Goal: Task Accomplishment & Management: Complete application form

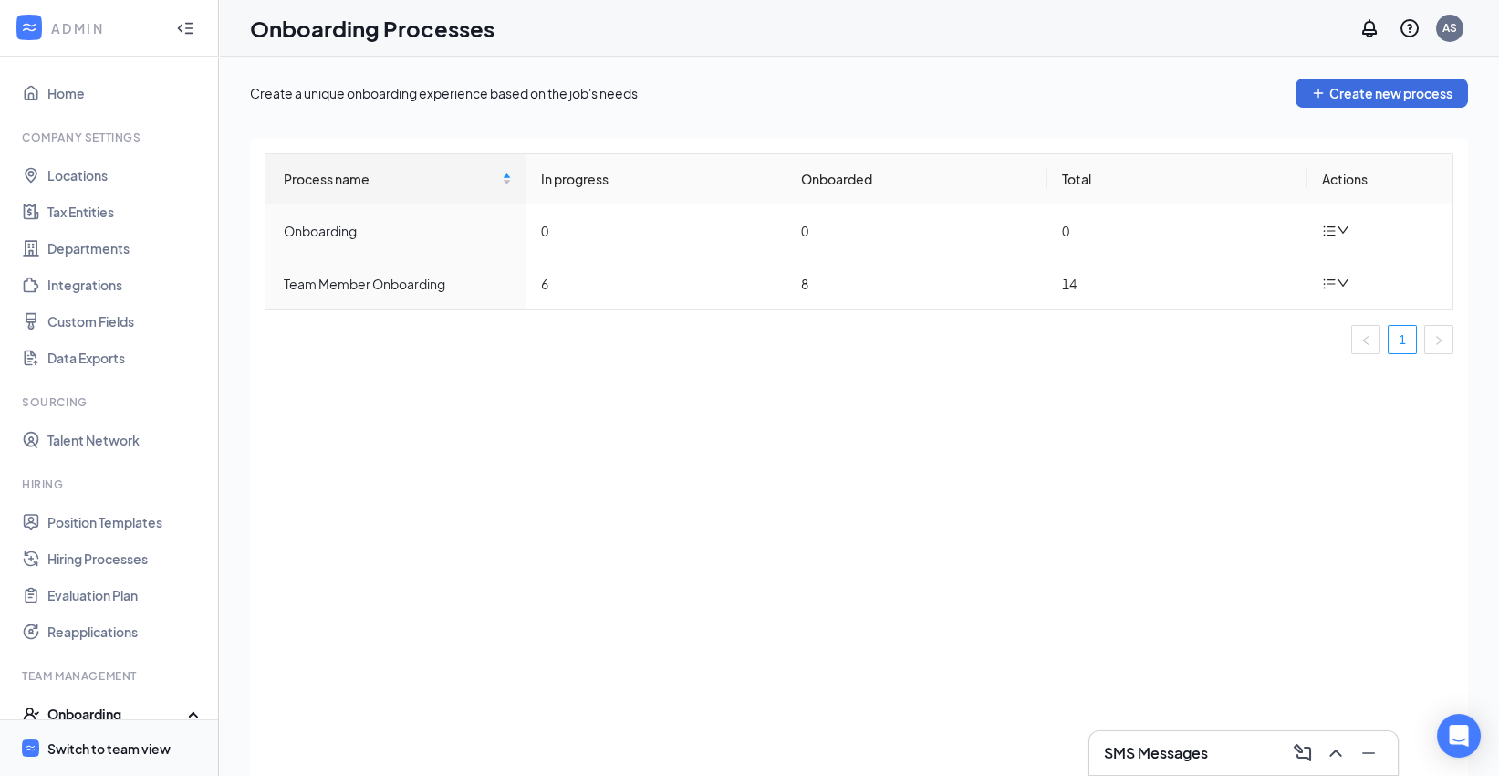
click at [125, 745] on div "Switch to team view" at bounding box center [108, 748] width 123 height 18
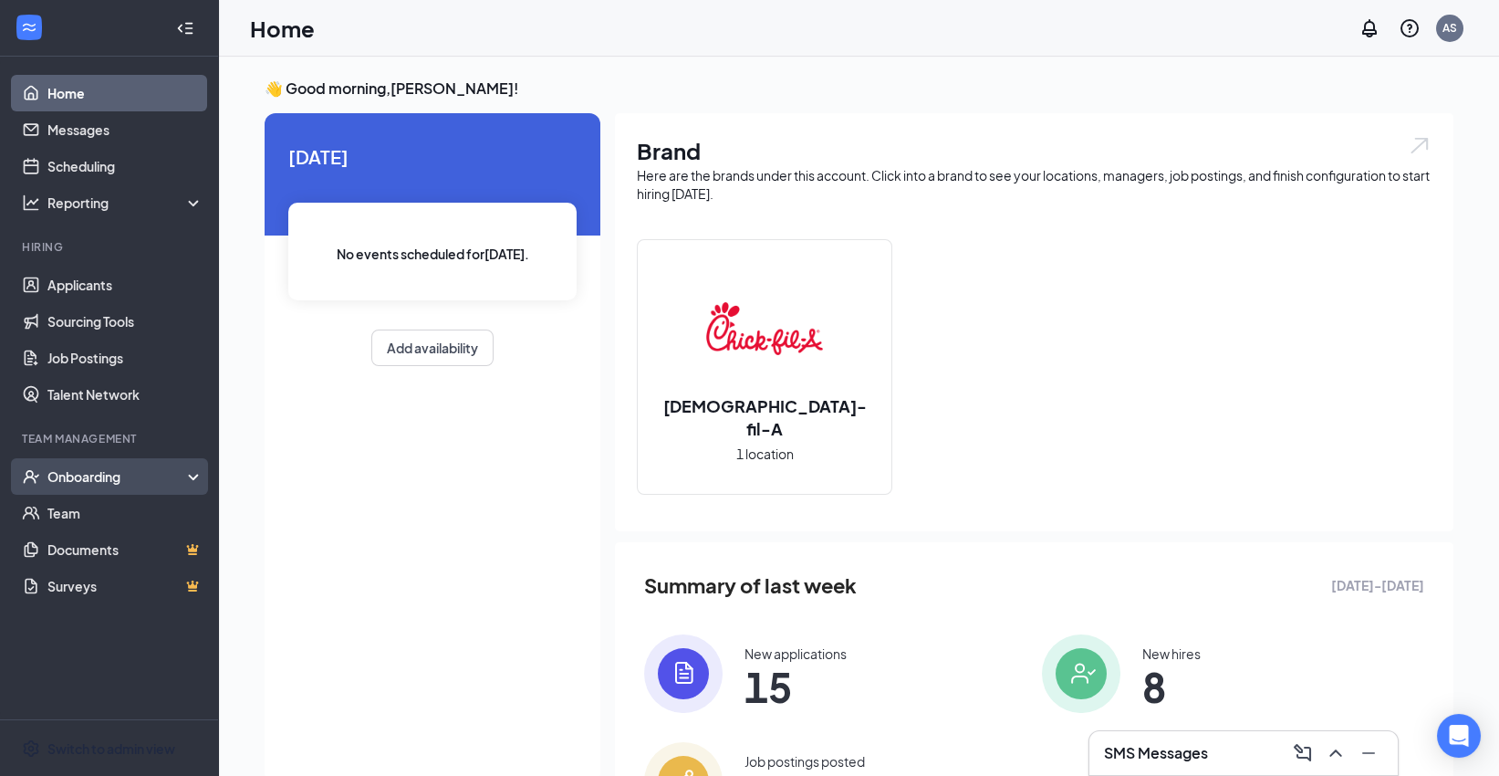
click at [130, 485] on div "Onboarding" at bounding box center [109, 476] width 219 height 36
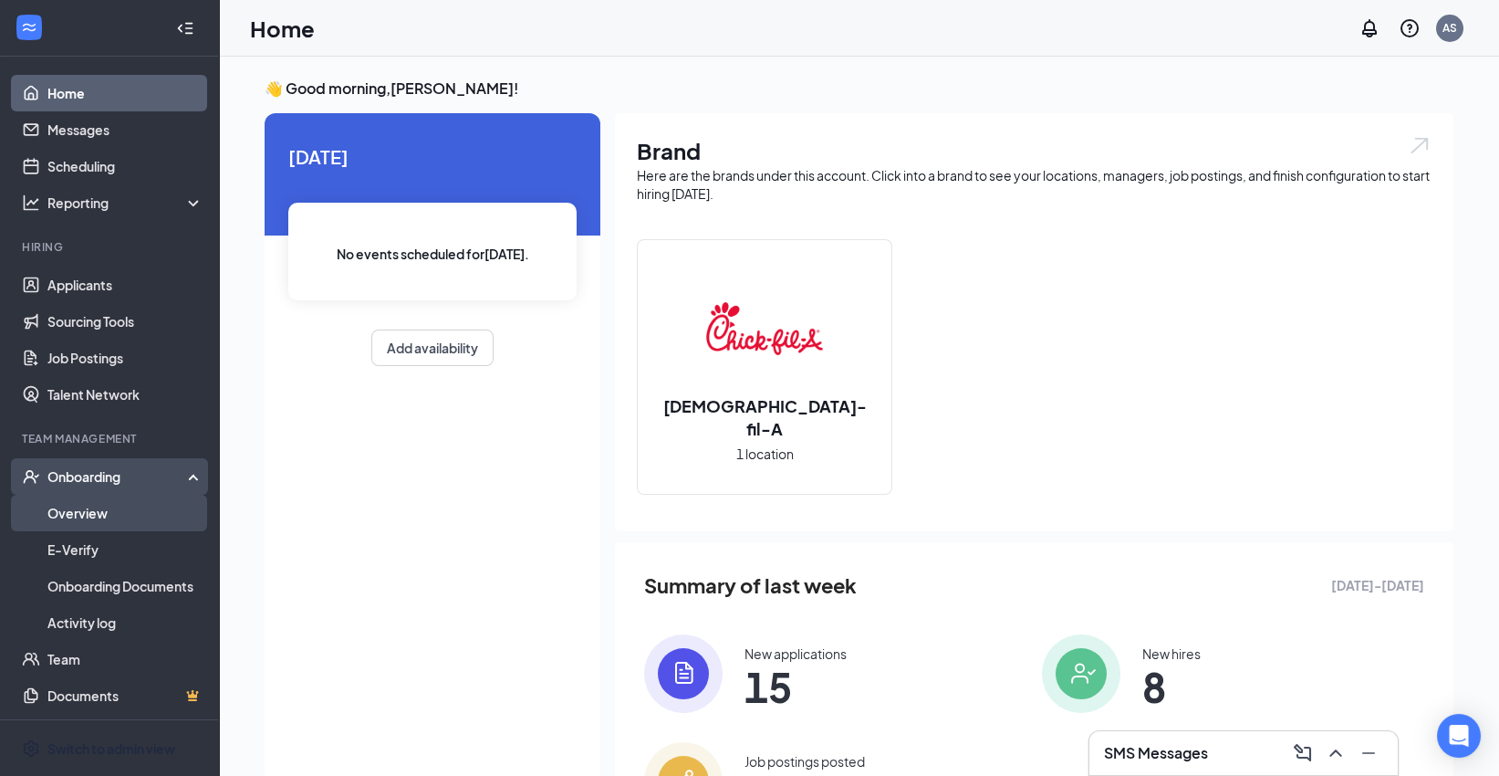
click at [117, 523] on link "Overview" at bounding box center [125, 513] width 156 height 36
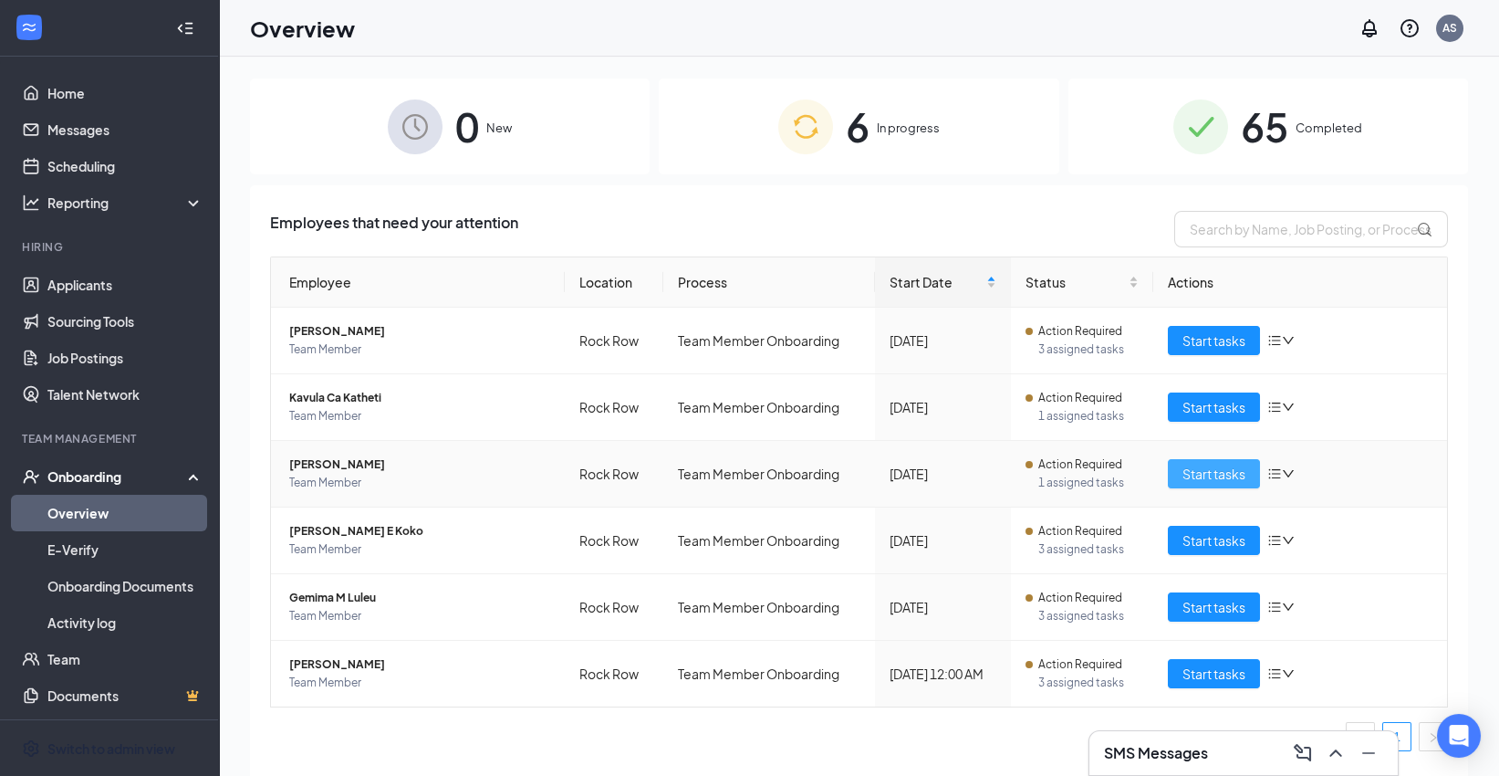
click at [1204, 467] on span "Start tasks" at bounding box center [1214, 474] width 63 height 20
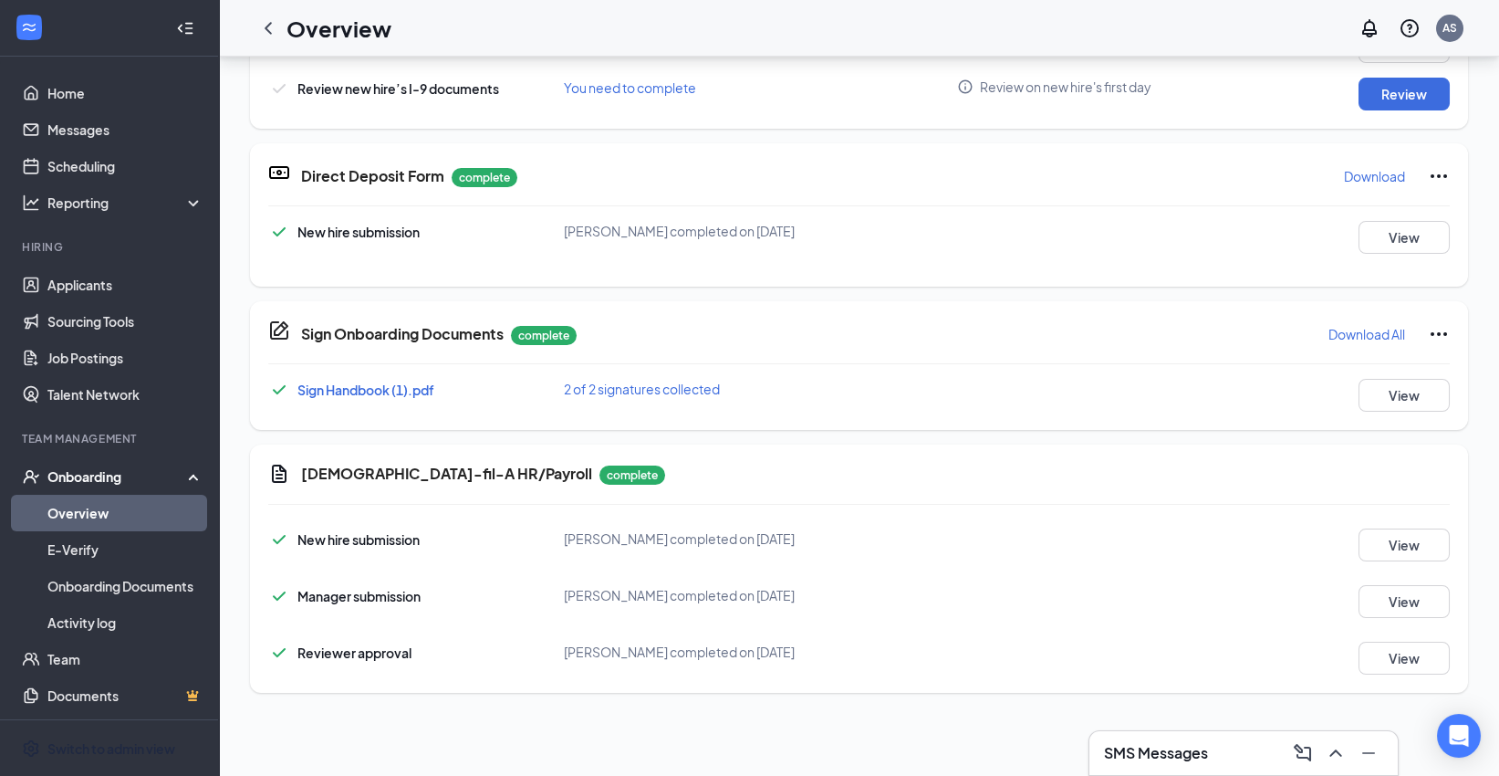
scroll to position [153, 0]
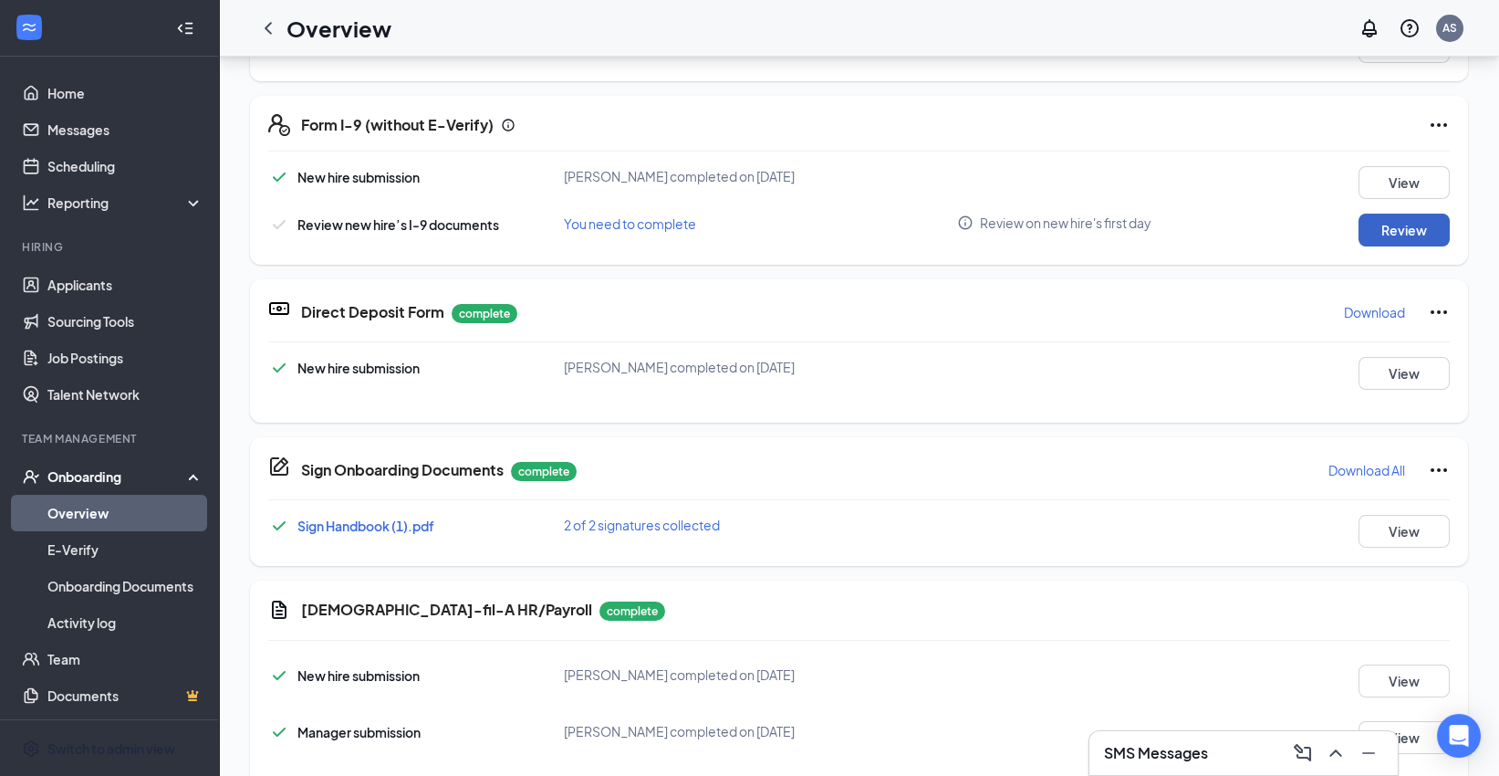
click at [1407, 224] on button "Review" at bounding box center [1404, 230] width 91 height 33
type input "[DATE]"
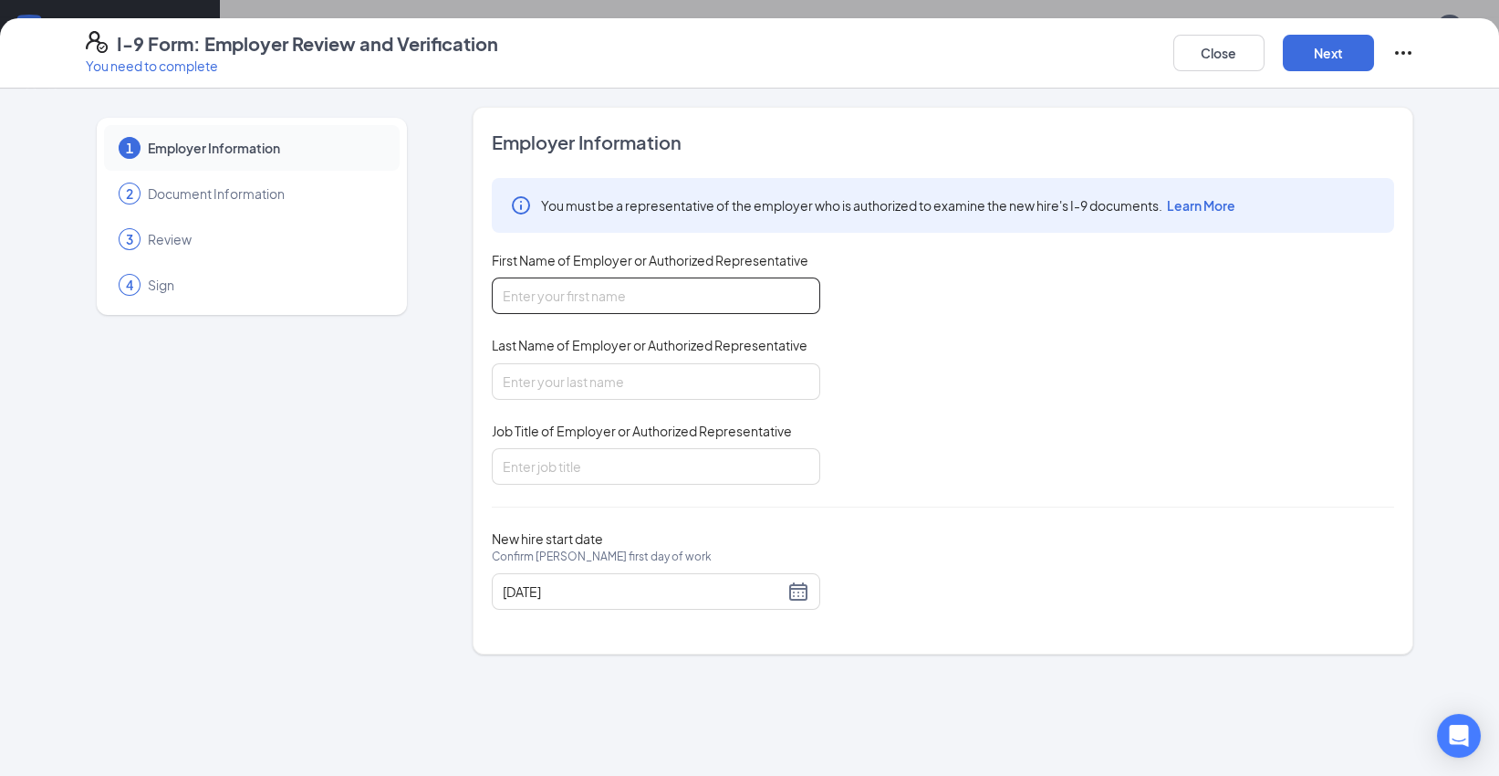
click at [727, 306] on input "First Name of Employer or Authorized Representative" at bounding box center [656, 295] width 328 height 36
type input "[PERSON_NAME]"
click at [630, 386] on input "Last Name of Employer or Authorized Representative" at bounding box center [656, 381] width 328 height 36
type input "[PERSON_NAME]"
click at [595, 459] on input "Job Title of Employer or Authorized Representative" at bounding box center [656, 466] width 328 height 36
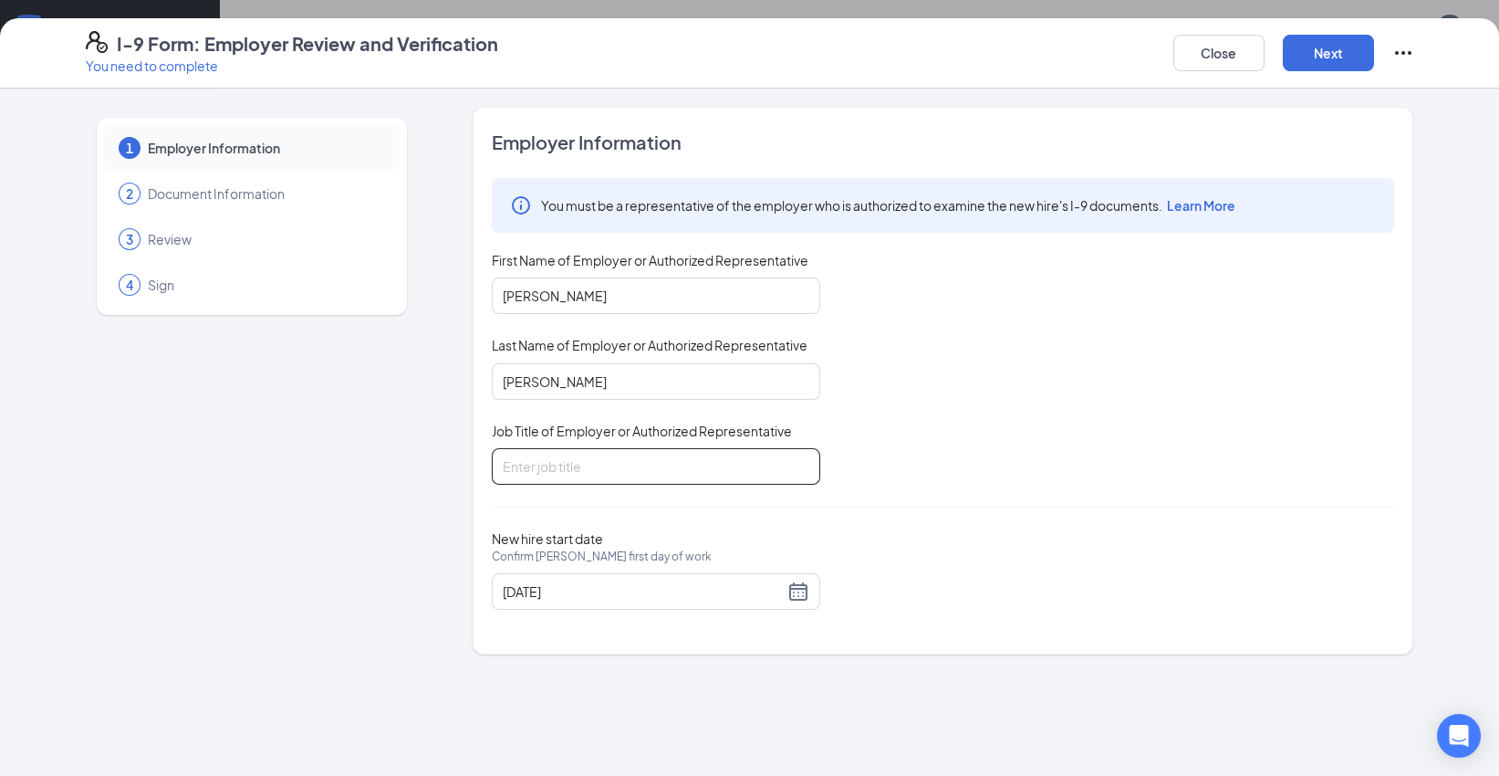
type input "Admin Director"
click at [1047, 520] on div "Employer Information You must be a representative of the employer who is author…" at bounding box center [943, 381] width 902 height 502
click at [1325, 43] on button "Next" at bounding box center [1328, 53] width 91 height 36
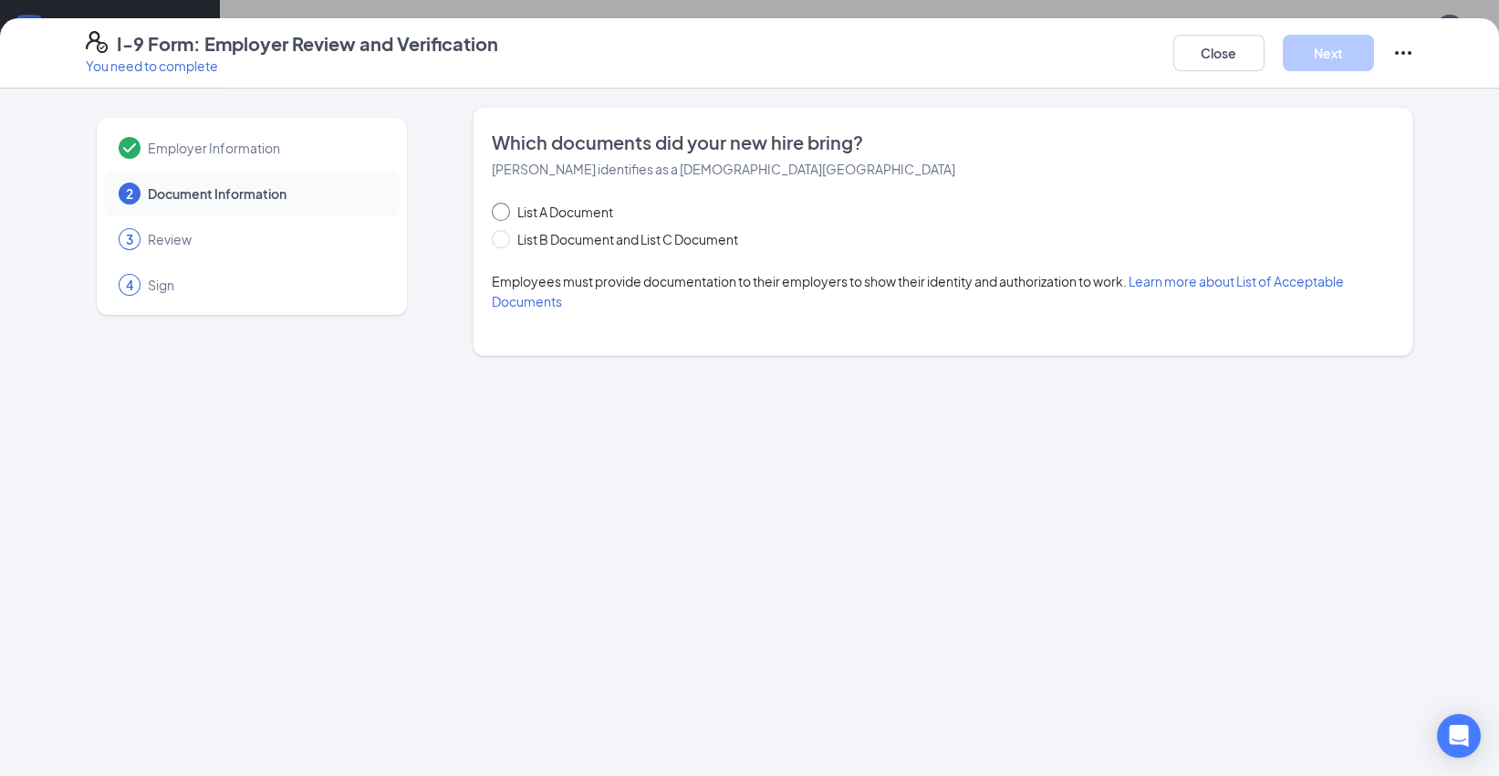
click at [503, 208] on input "List A Document" at bounding box center [498, 209] width 13 height 13
radio input "true"
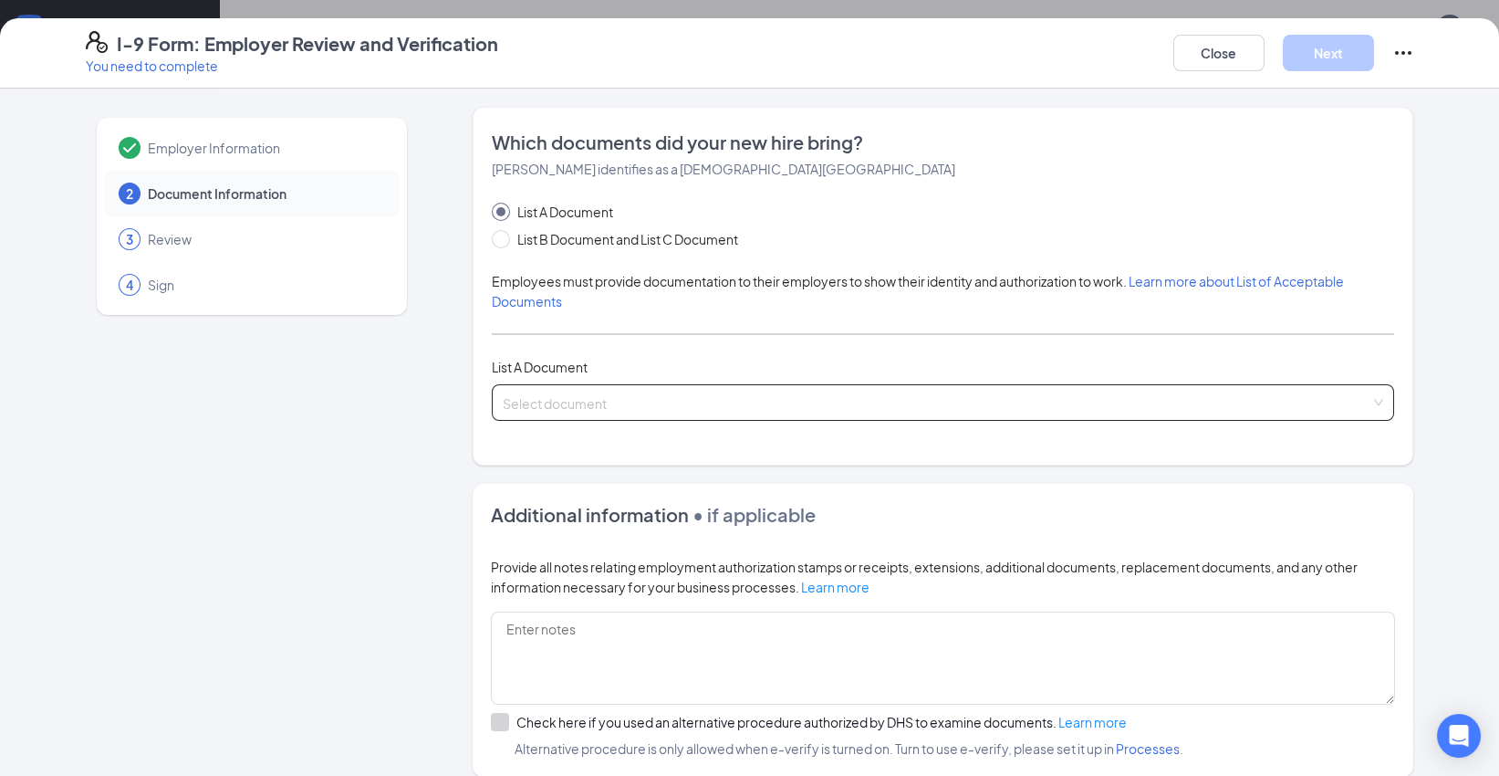
click at [657, 408] on input "search" at bounding box center [937, 398] width 868 height 27
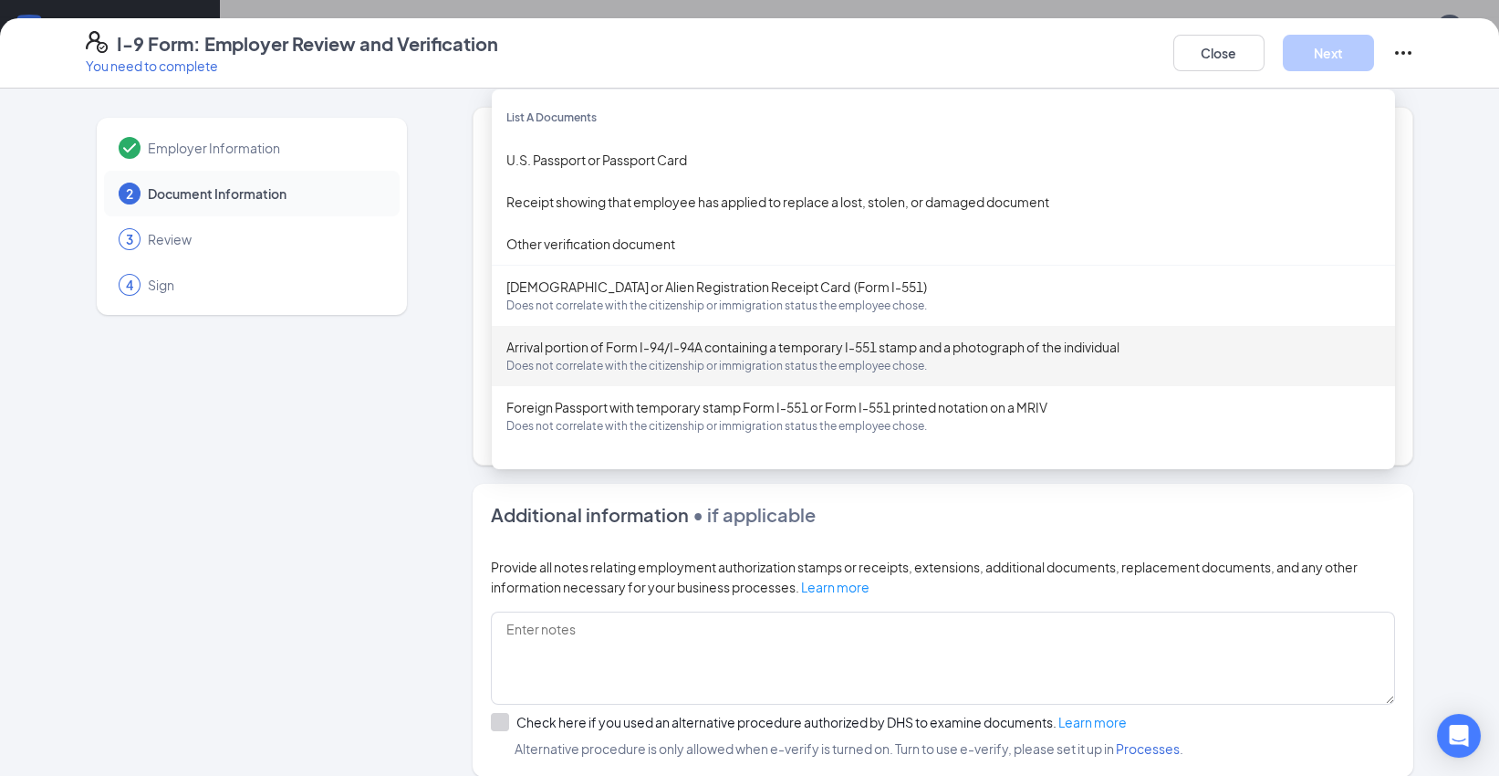
scroll to position [101, 0]
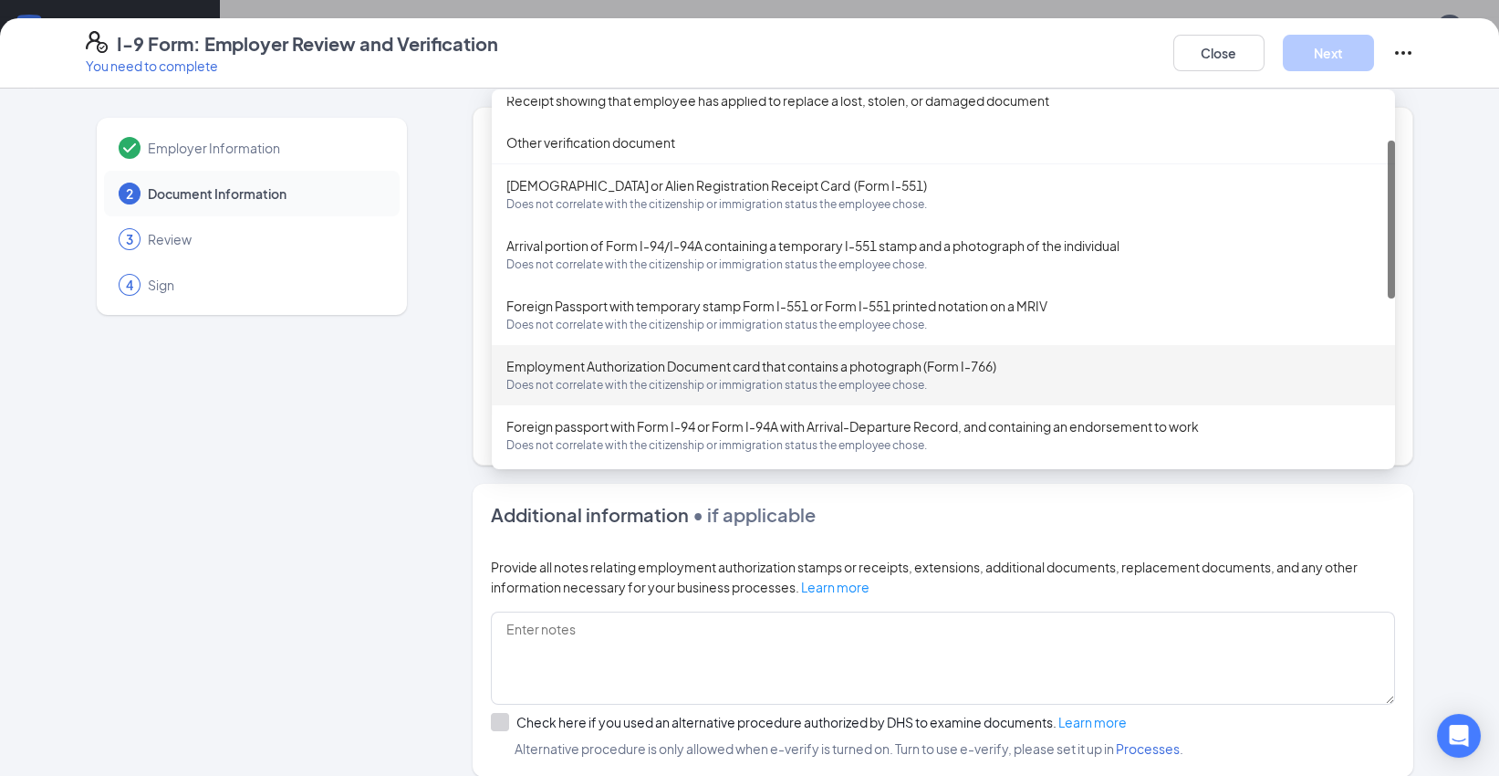
click at [1004, 376] on span "Does not correlate with the citizenship or immigration status the employee chos…" at bounding box center [943, 385] width 874 height 18
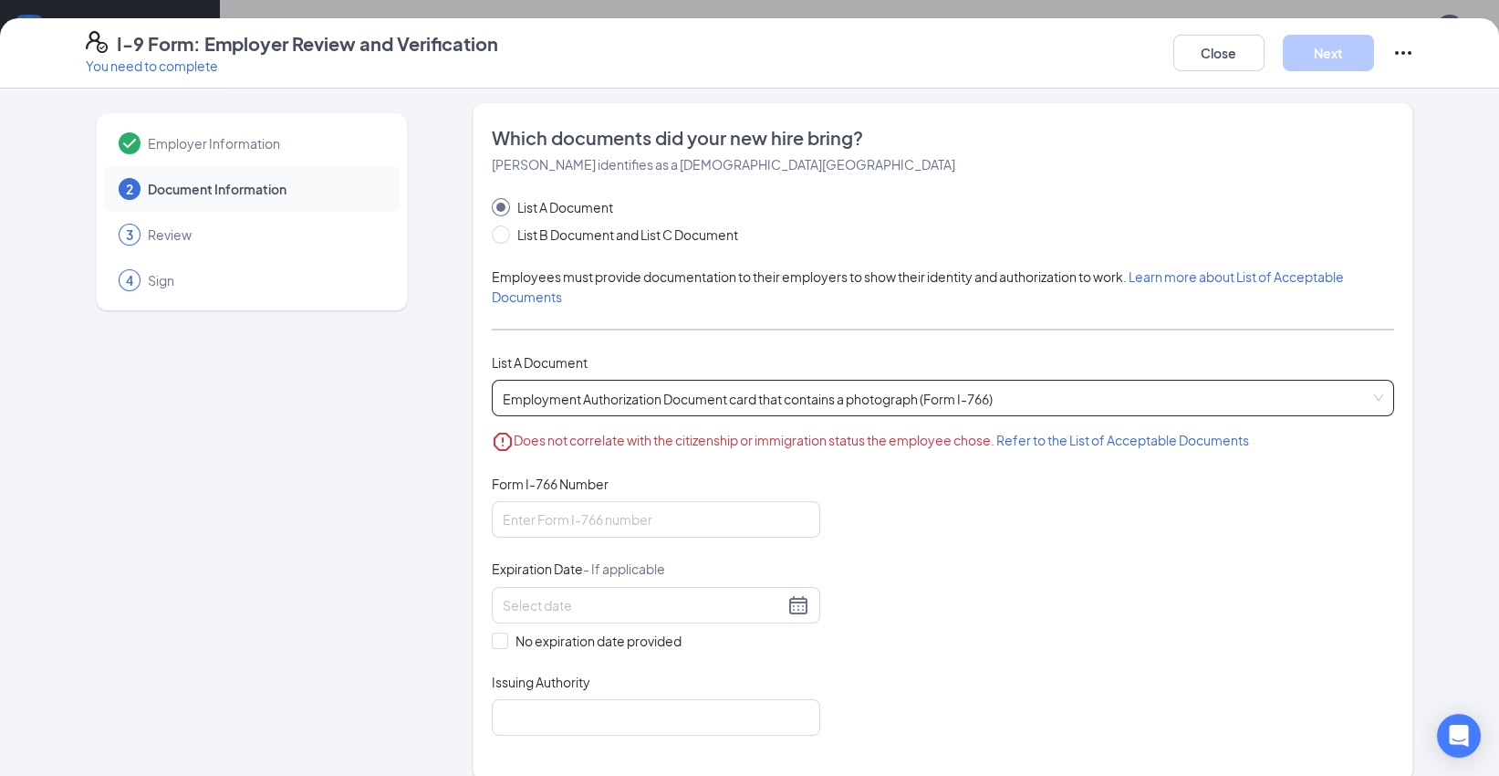
scroll to position [1, 0]
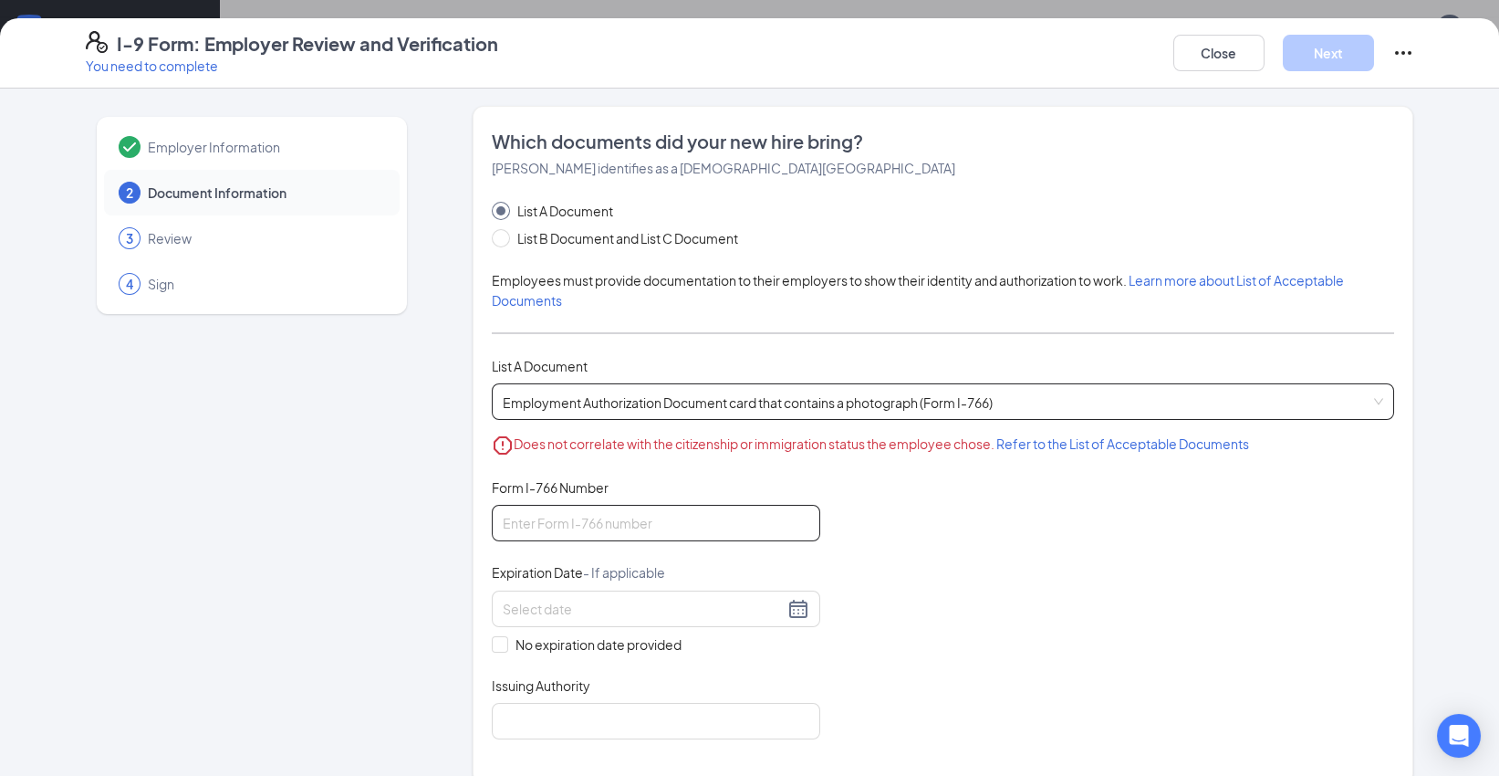
click at [769, 519] on input "Form I-766 Number" at bounding box center [656, 523] width 328 height 36
click at [928, 533] on div "Document Title Employment Authorization Document card that contains a photograp…" at bounding box center [943, 608] width 902 height 261
click at [1059, 443] on span "Refer to the List of Acceptable Documents" at bounding box center [1122, 443] width 253 height 16
click at [974, 537] on div "Document Title Employment Authorization Document card that contains a photograp…" at bounding box center [943, 608] width 902 height 261
click at [974, 582] on div "Document Title Employment Authorization Document card that contains a photograp…" at bounding box center [943, 608] width 902 height 261
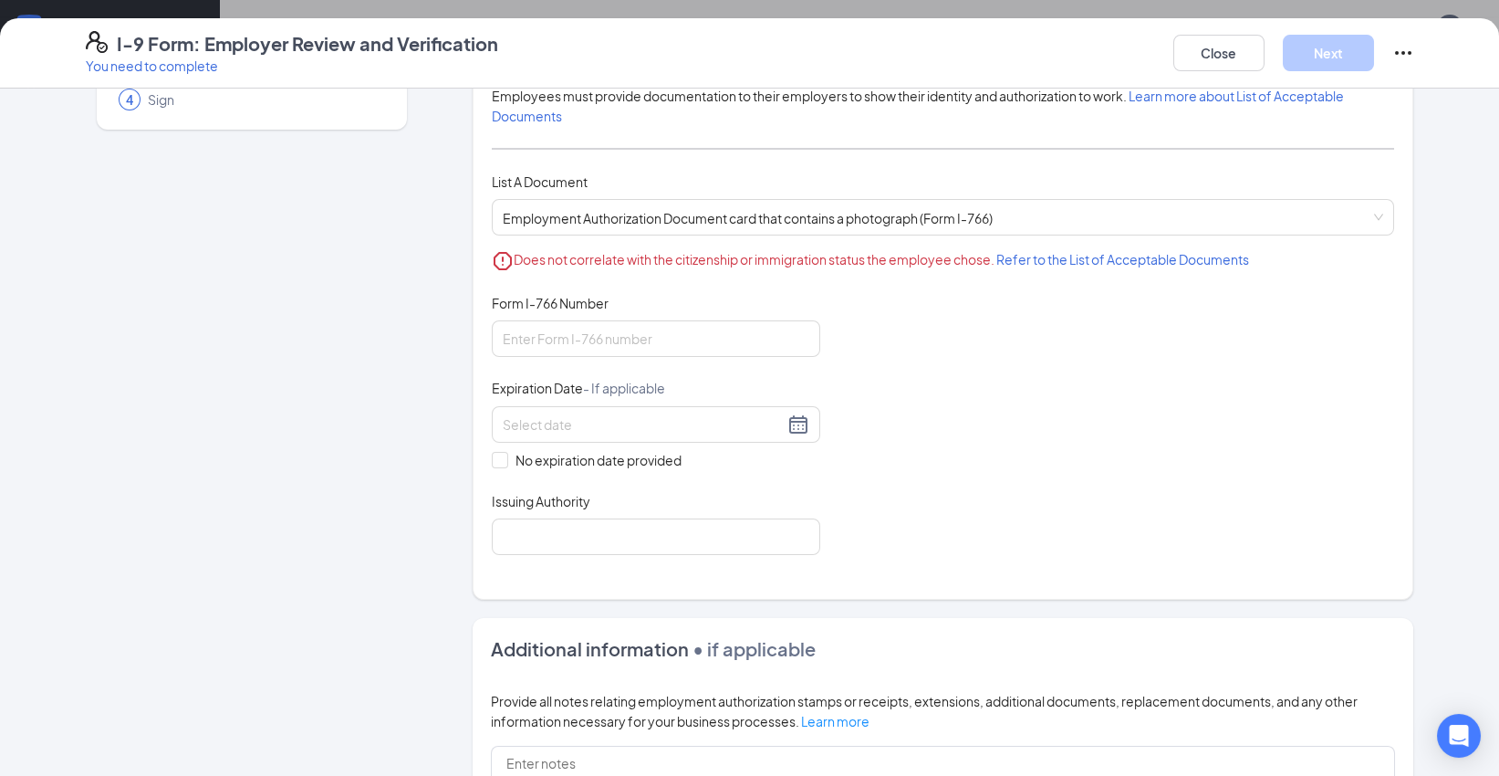
scroll to position [203, 0]
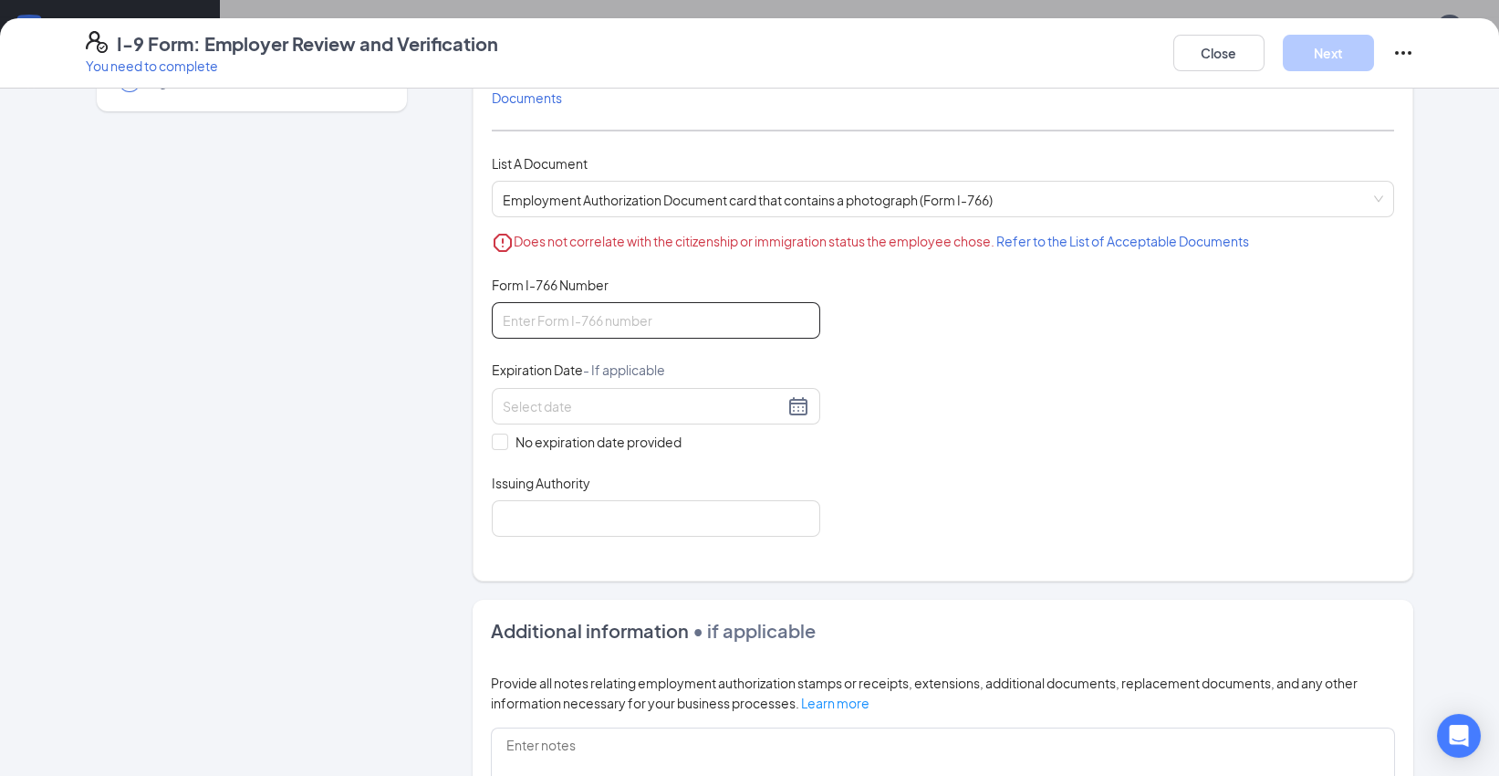
click at [563, 308] on input "Form I-766 Number" at bounding box center [656, 320] width 328 height 36
click at [952, 394] on div "Document Title Employment Authorization Document card that contains a photograp…" at bounding box center [943, 406] width 902 height 261
click at [493, 436] on input "No expiration date provided" at bounding box center [498, 439] width 13 height 13
click at [493, 439] on input "No expiration date provided" at bounding box center [498, 442] width 13 height 13
checkbox input "false"
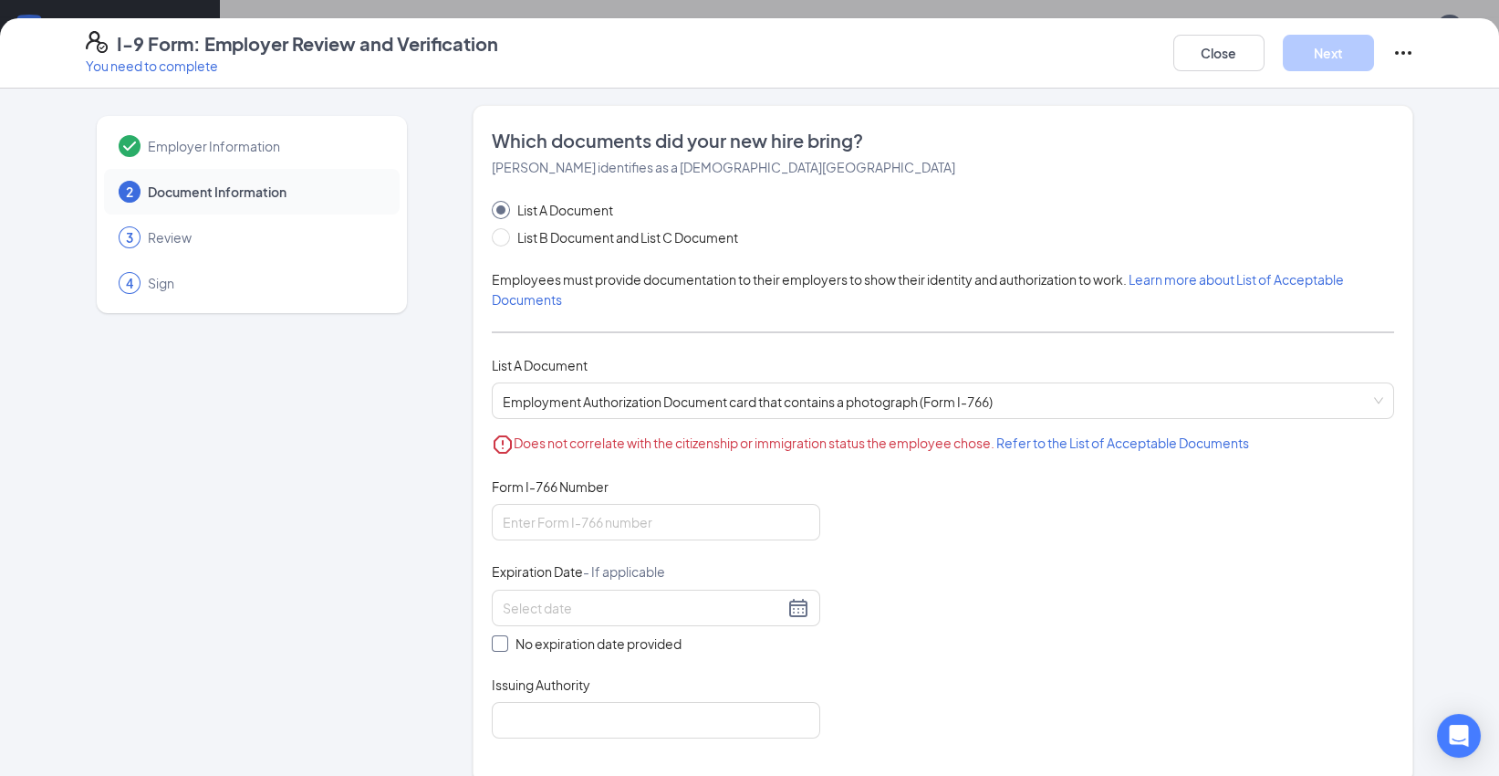
scroll to position [1, 0]
click at [1110, 443] on span "Refer to the List of Acceptable Documents" at bounding box center [1122, 443] width 253 height 16
click at [497, 234] on span at bounding box center [501, 238] width 18 height 18
click at [497, 234] on input "List B Document and List C Document" at bounding box center [498, 235] width 13 height 13
radio input "true"
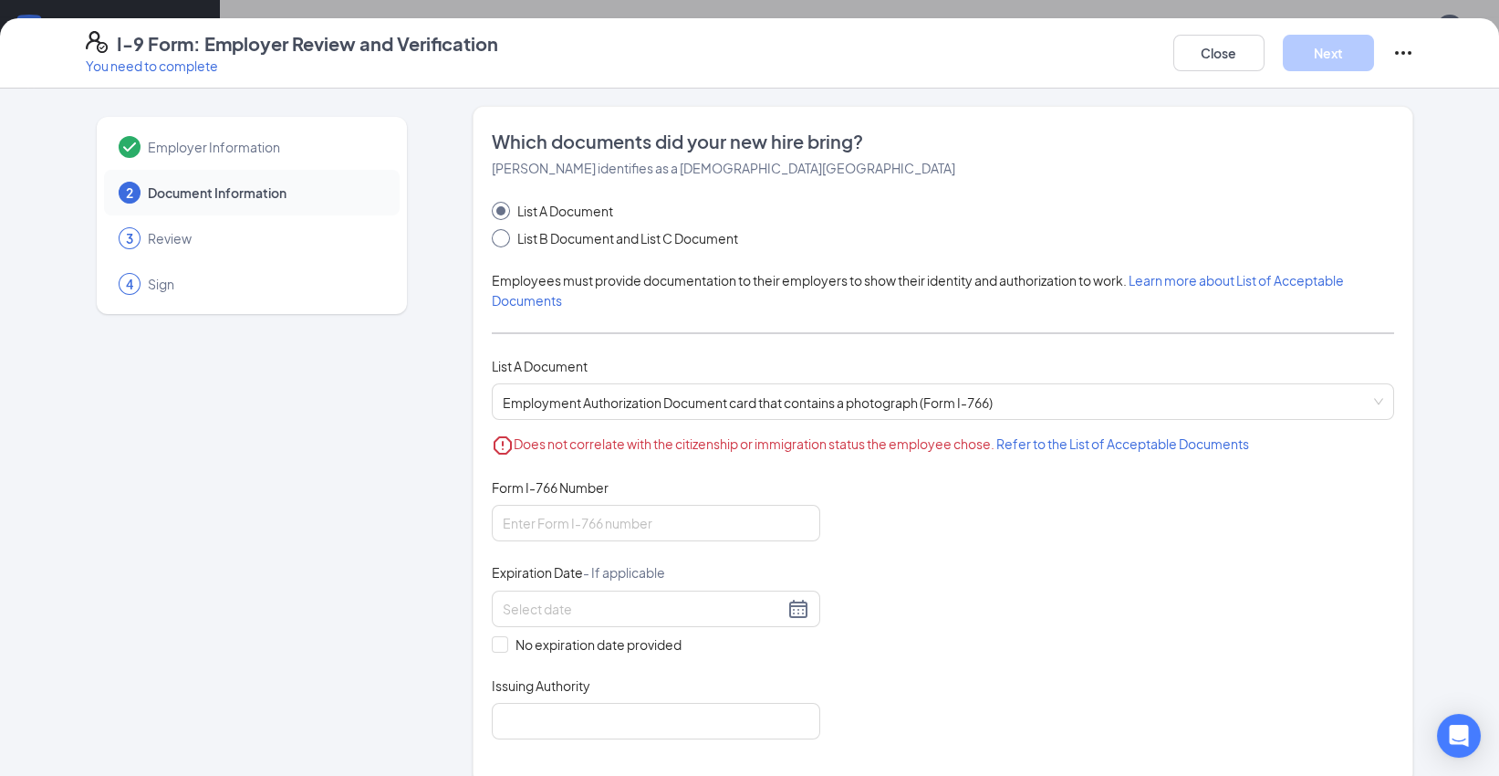
radio input "false"
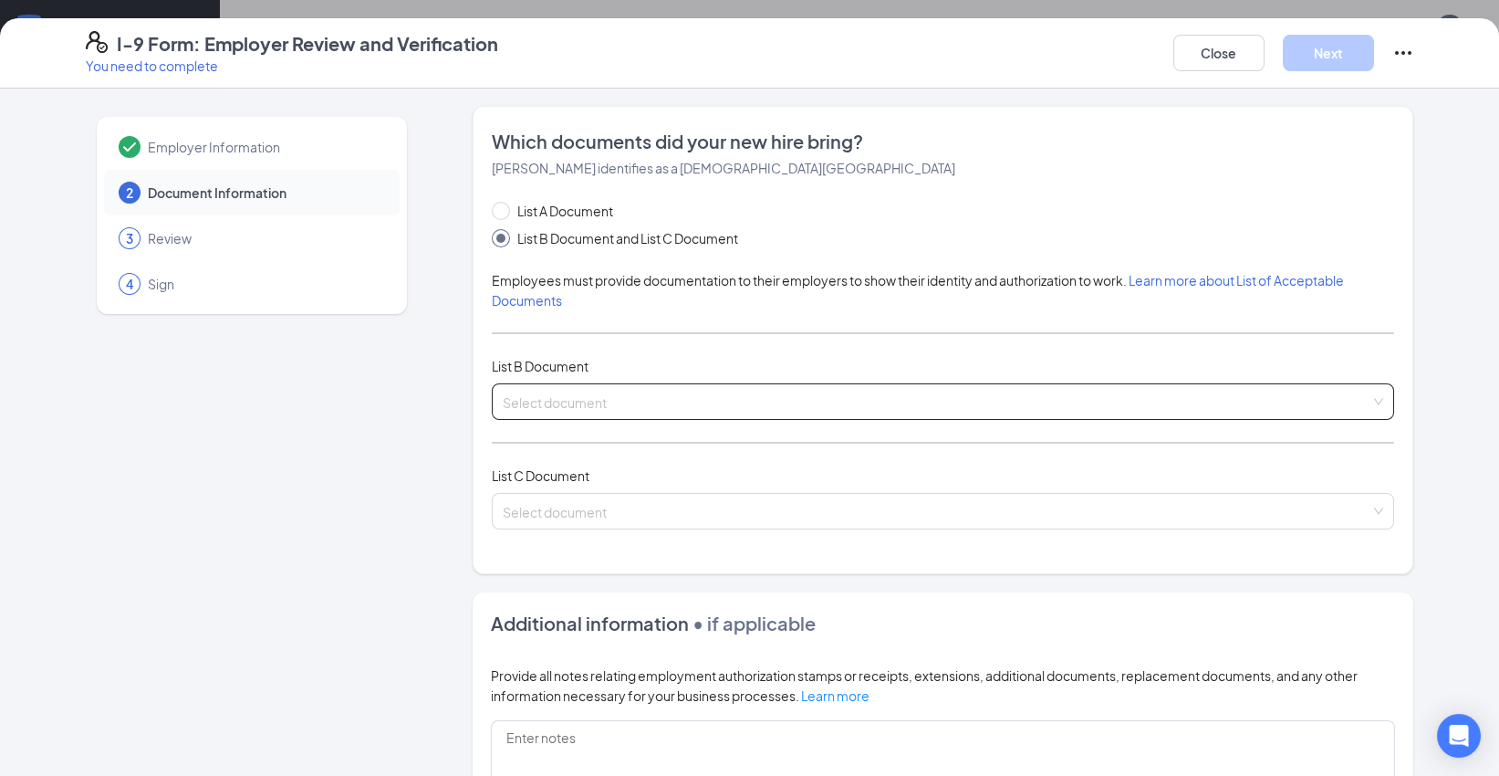
click at [661, 406] on input "search" at bounding box center [937, 397] width 868 height 27
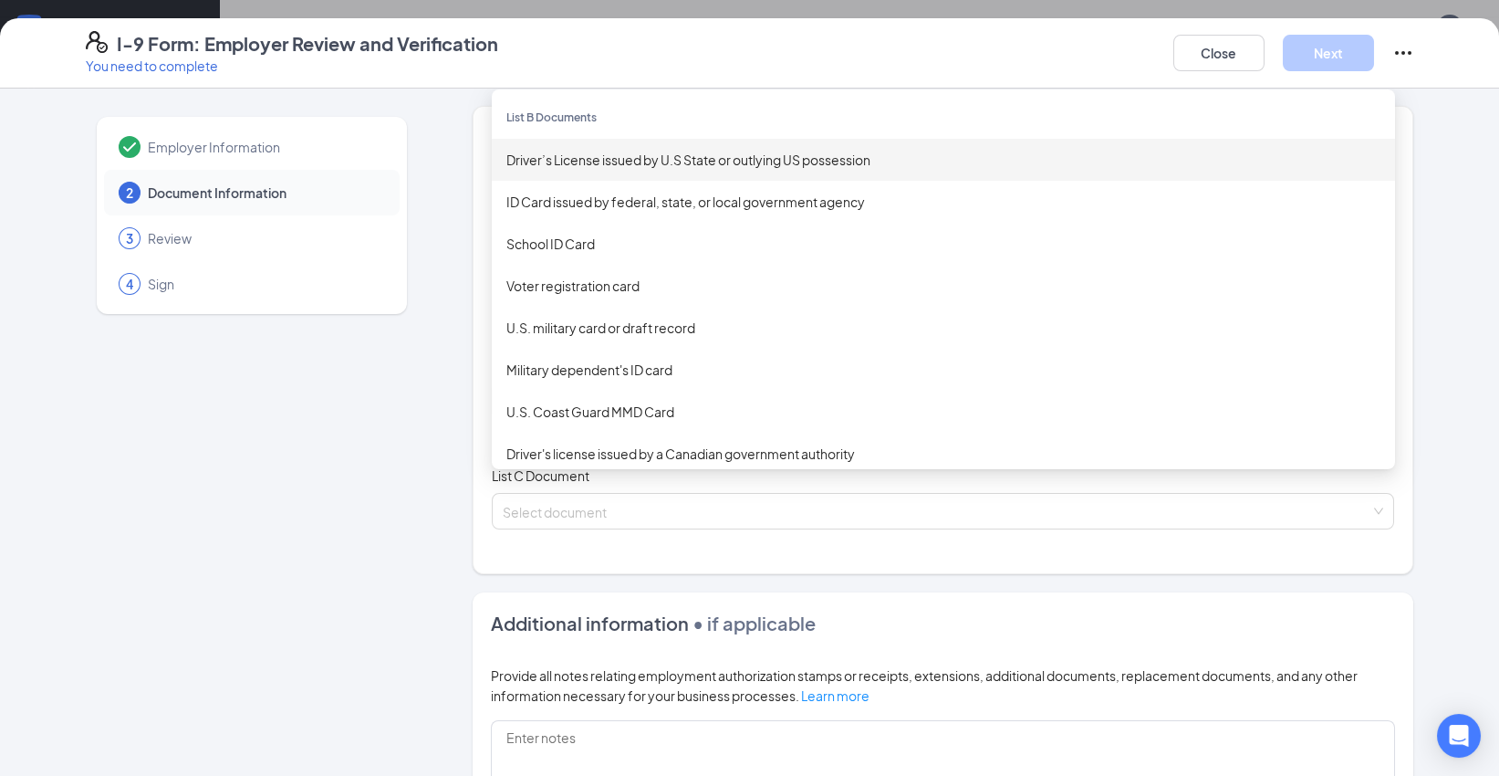
click at [687, 160] on div "Driver’s License issued by U.S State or outlying US possession" at bounding box center [943, 160] width 874 height 20
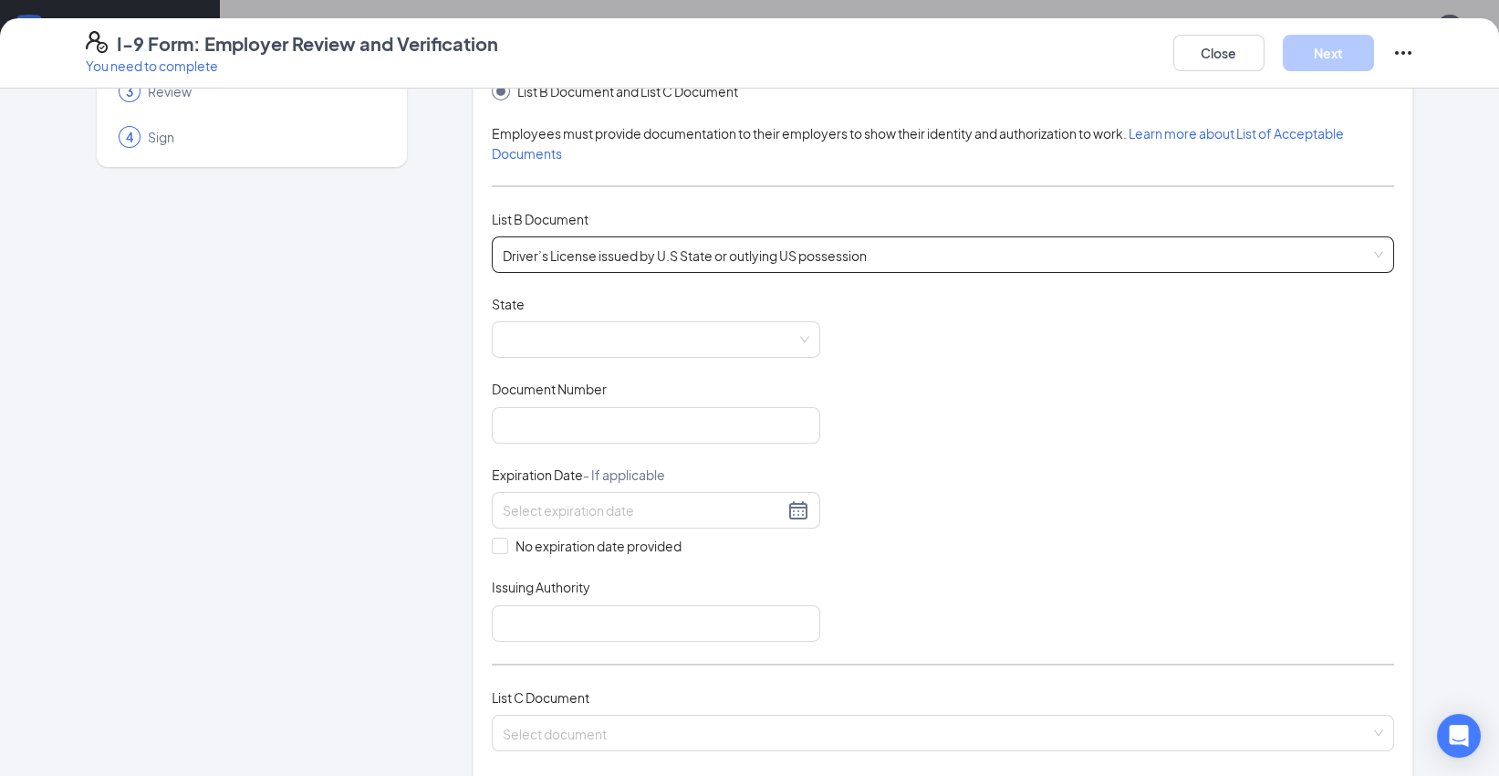
scroll to position [203, 0]
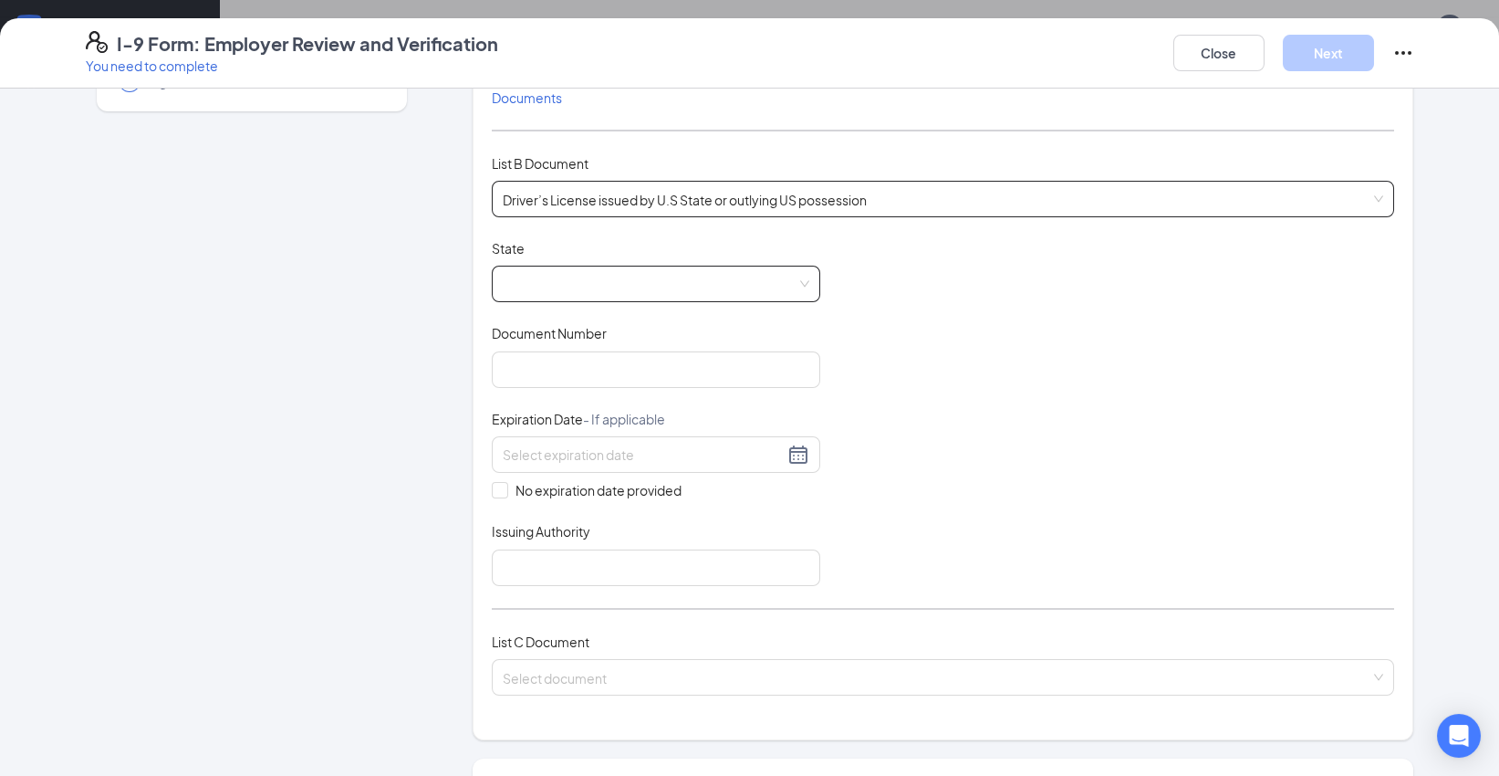
click at [687, 278] on span at bounding box center [656, 283] width 307 height 35
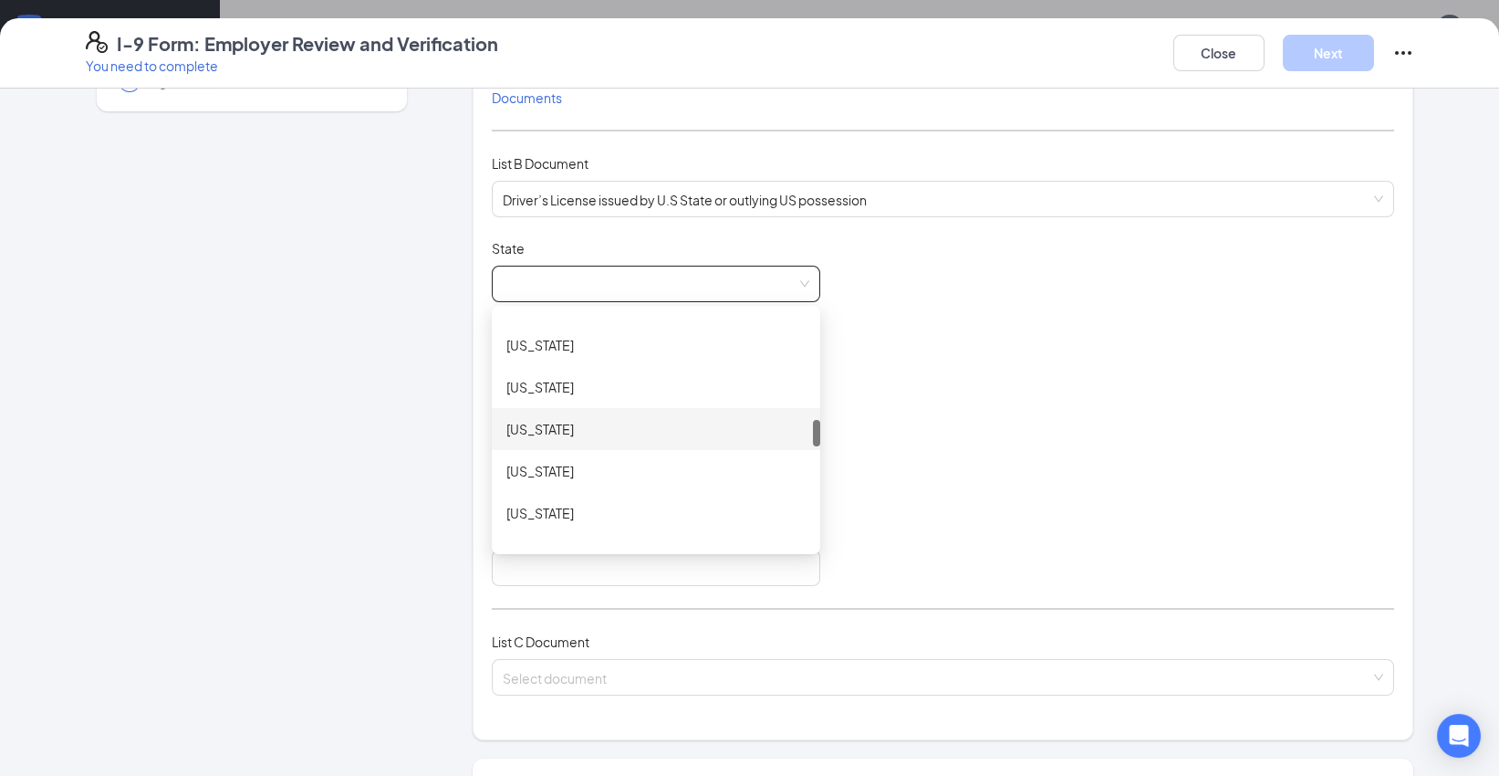
scroll to position [810, 0]
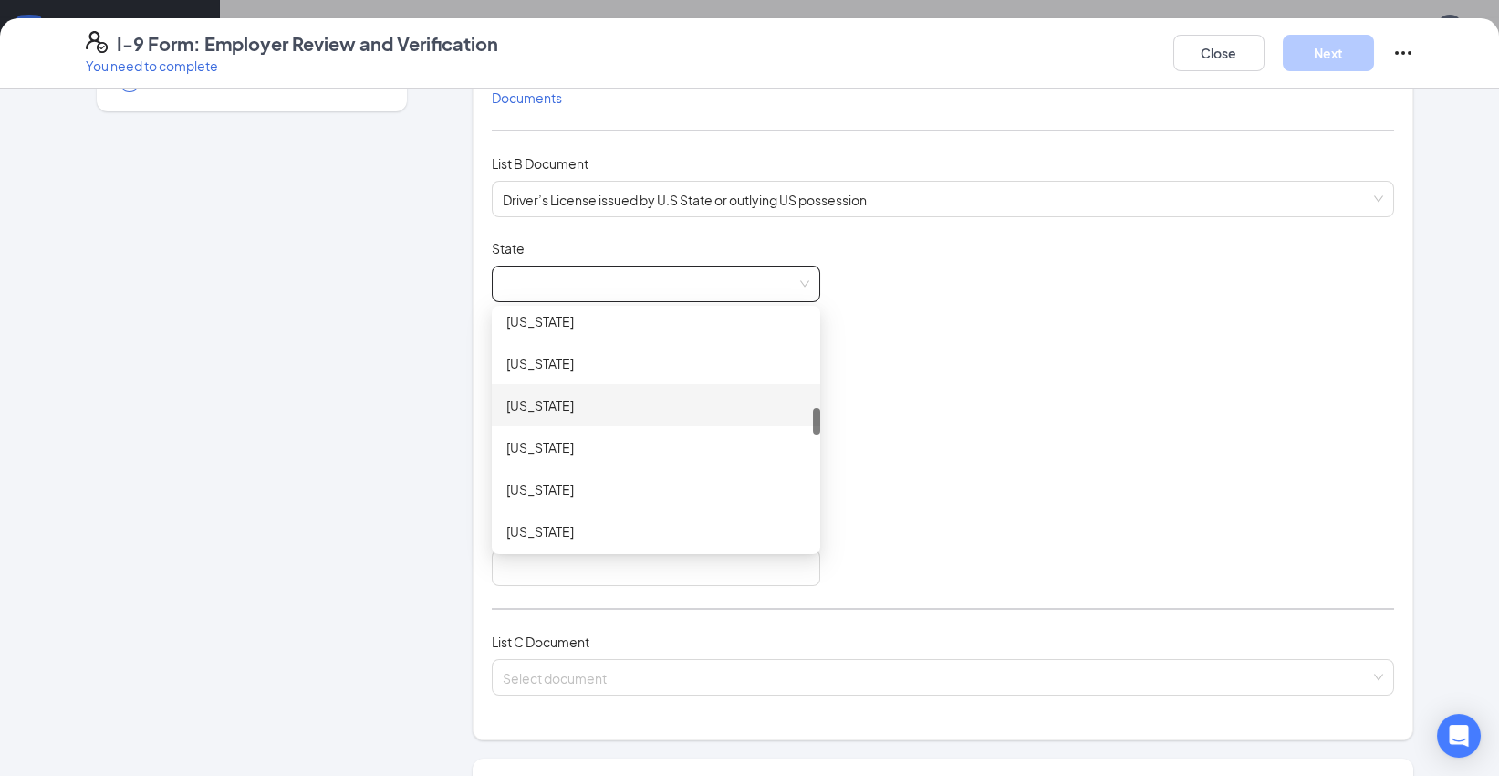
click at [594, 409] on div "[US_STATE]" at bounding box center [655, 405] width 299 height 20
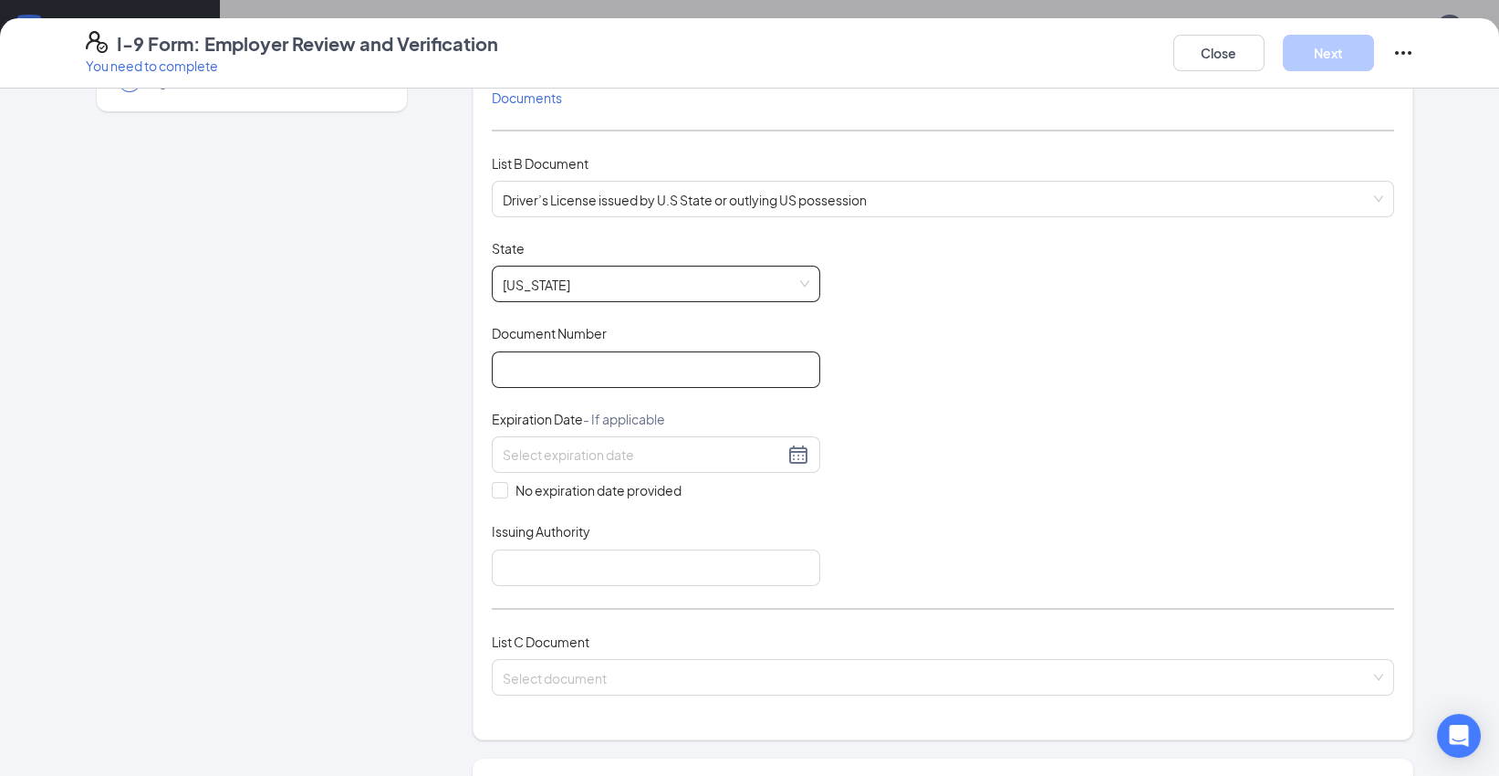
click at [614, 374] on input "Document Number" at bounding box center [656, 369] width 328 height 36
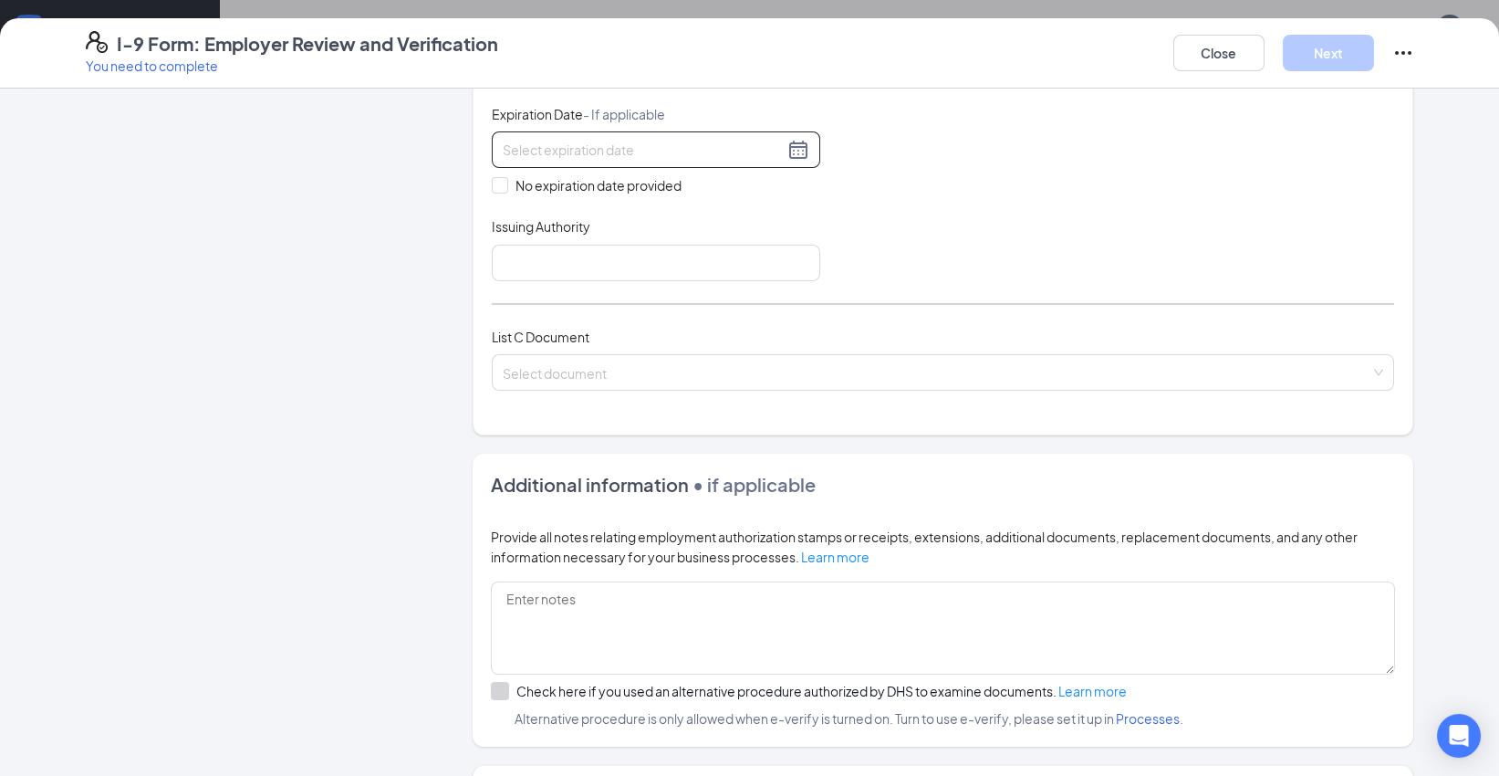
type input "6056389"
click at [797, 154] on div at bounding box center [656, 150] width 307 height 22
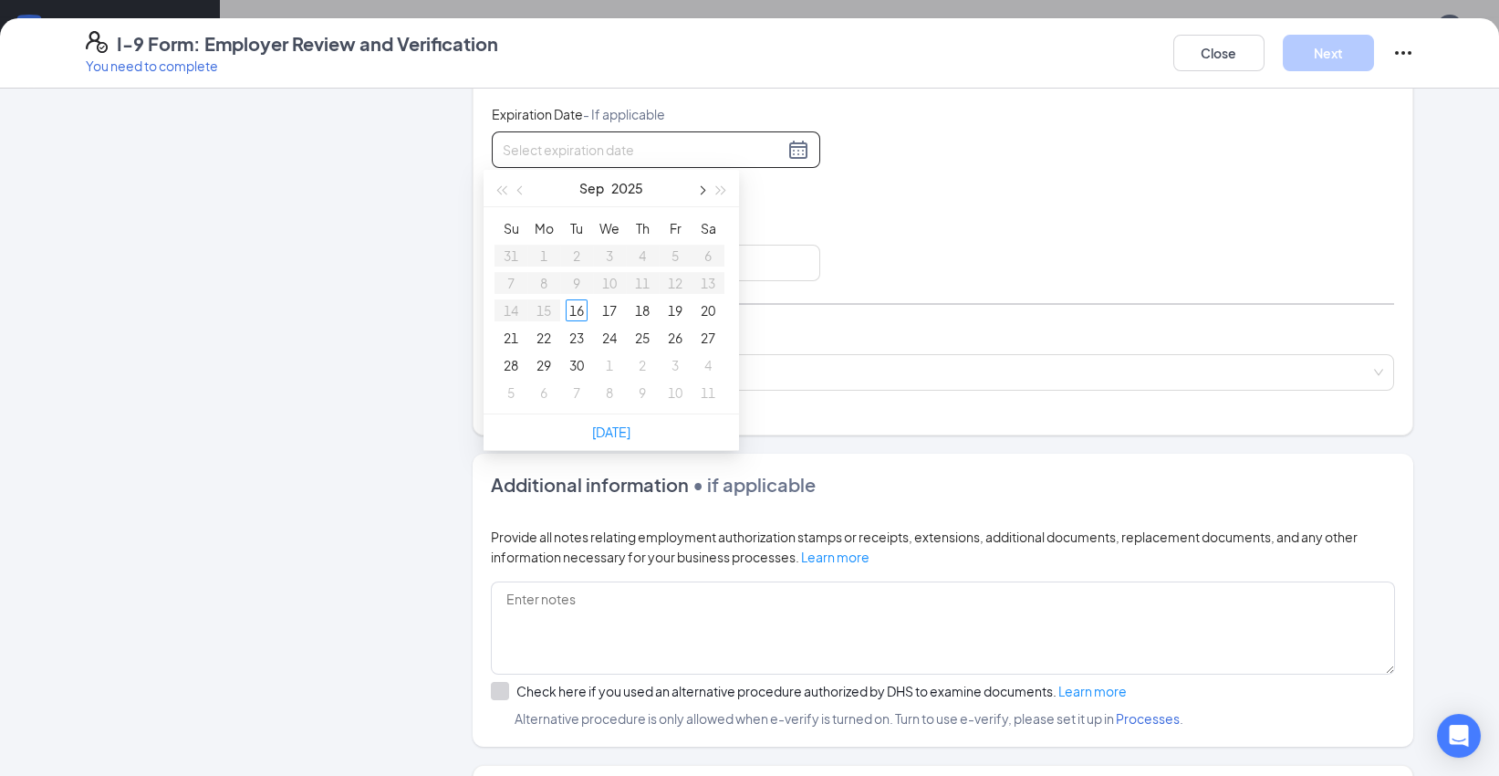
click at [701, 189] on span "button" at bounding box center [700, 190] width 9 height 9
click at [719, 192] on span "button" at bounding box center [721, 190] width 9 height 9
type input "[DATE]"
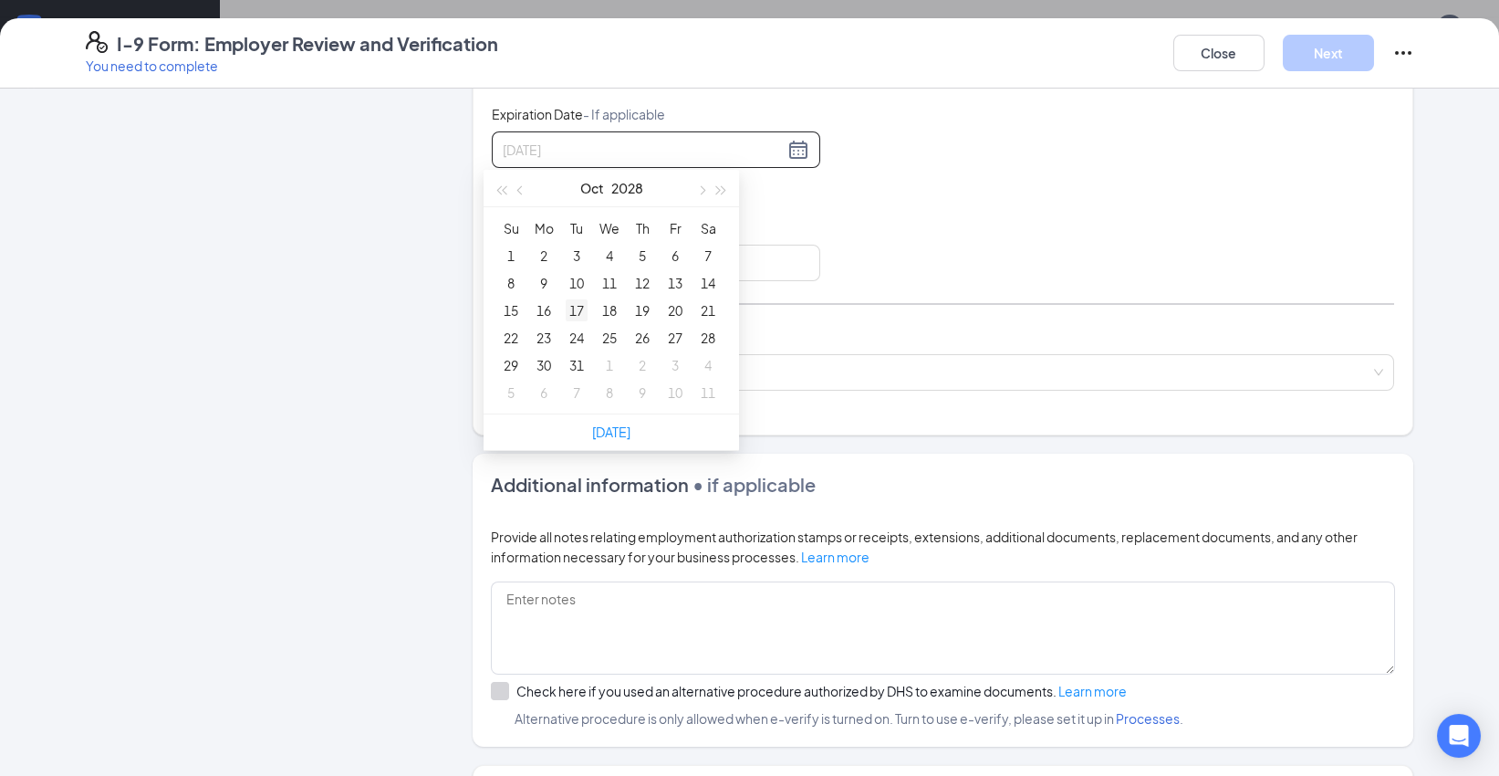
click at [574, 308] on div "17" at bounding box center [577, 310] width 22 height 22
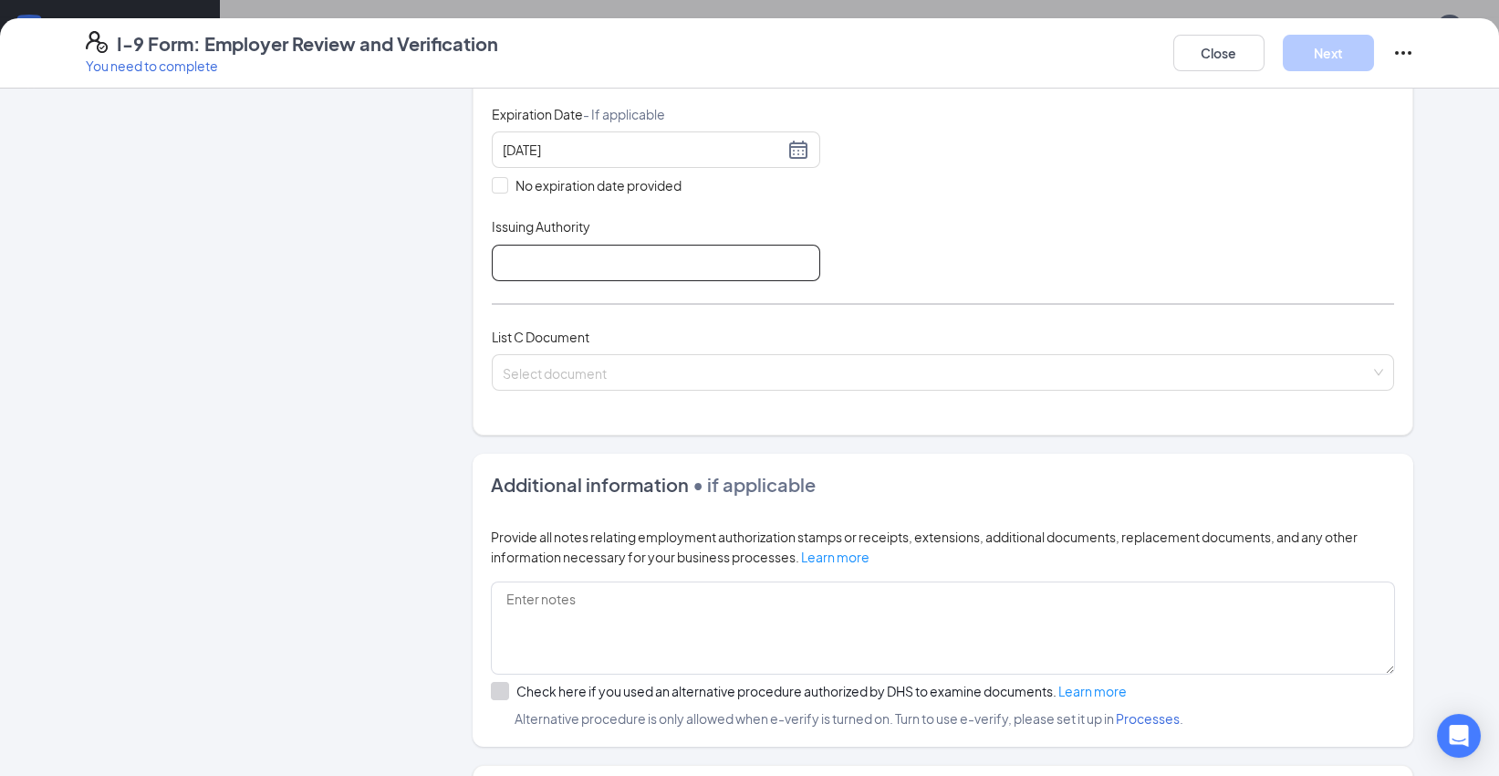
click at [521, 254] on input "Issuing Authority" at bounding box center [656, 263] width 328 height 36
type input "State of [US_STATE]"
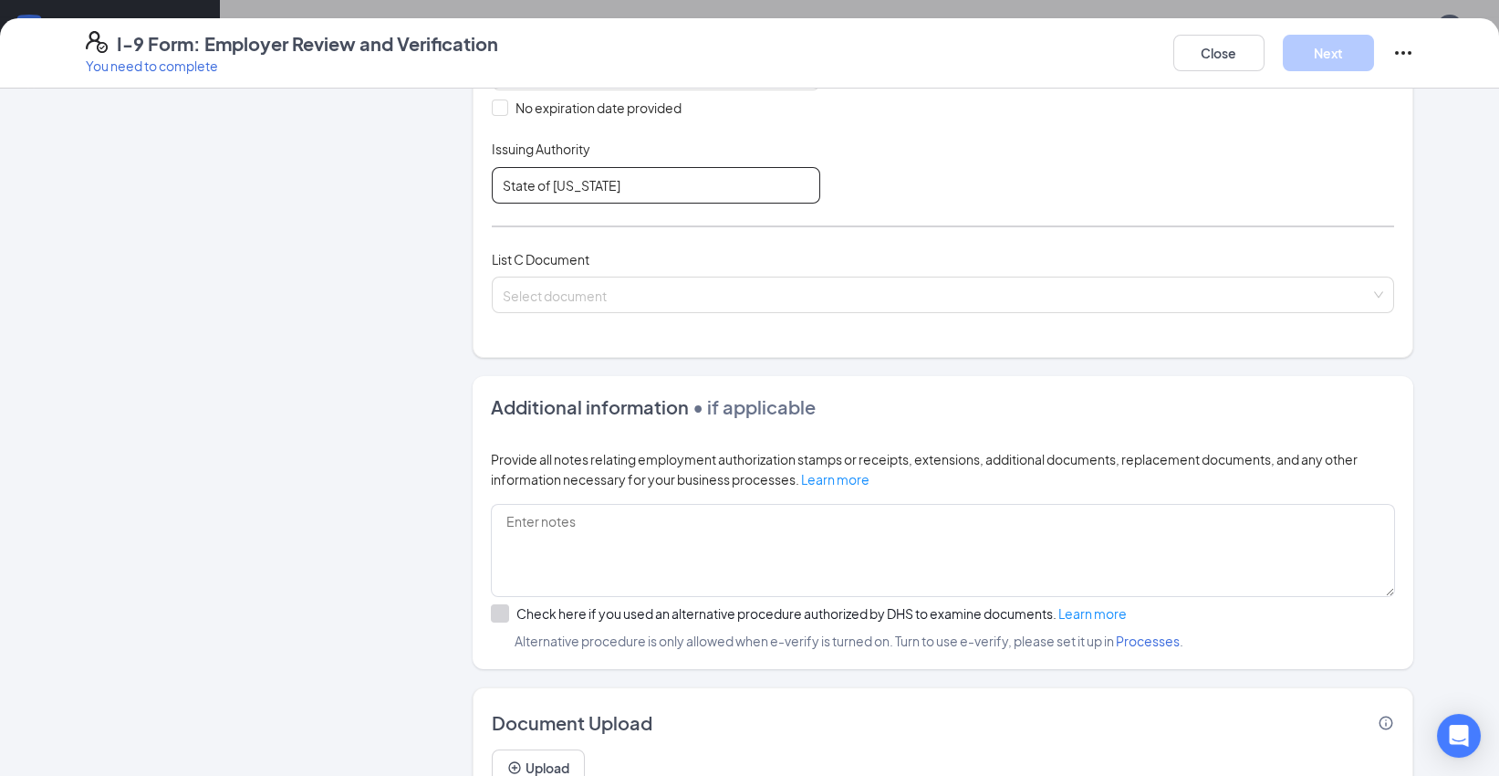
scroll to position [666, 0]
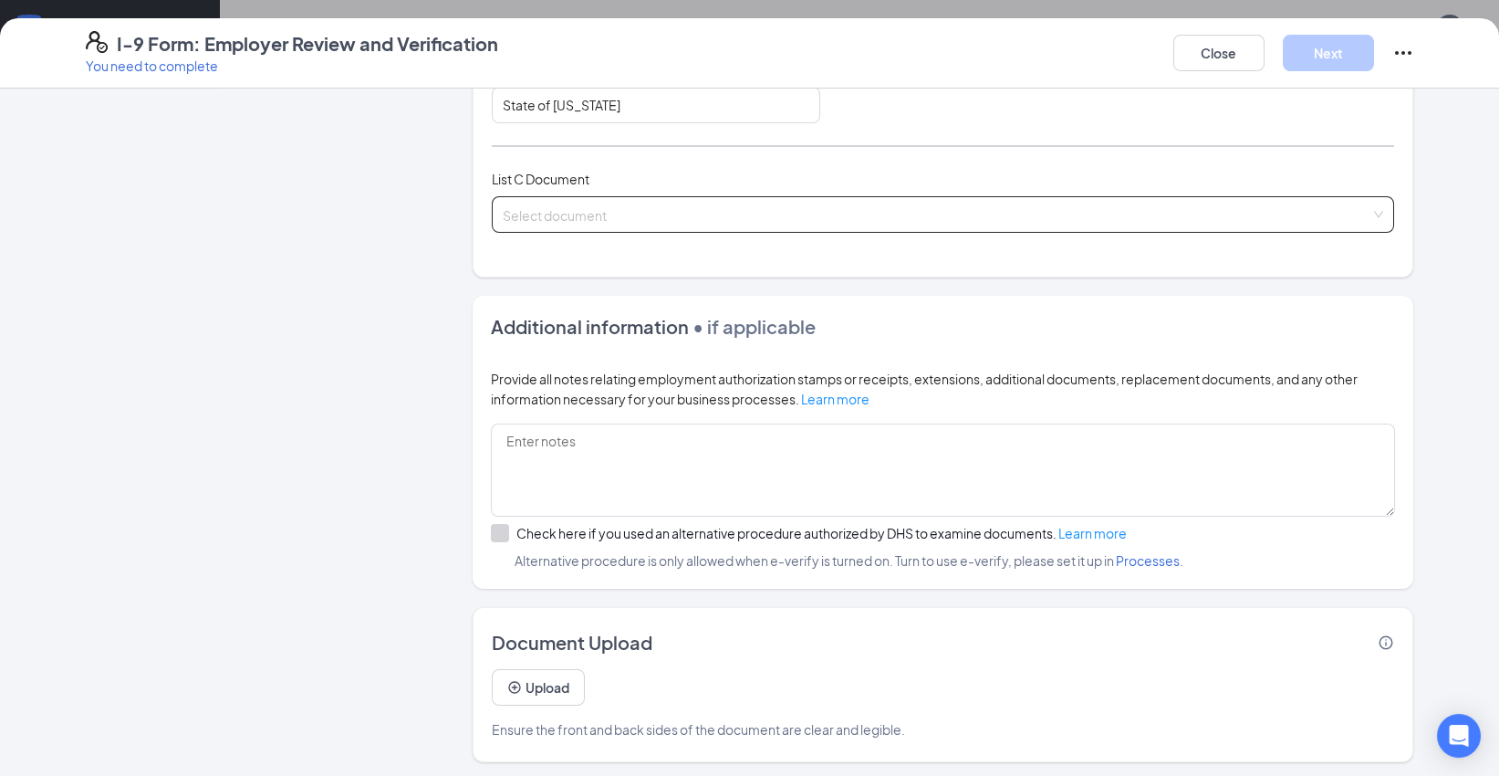
click at [811, 214] on input "search" at bounding box center [937, 210] width 868 height 27
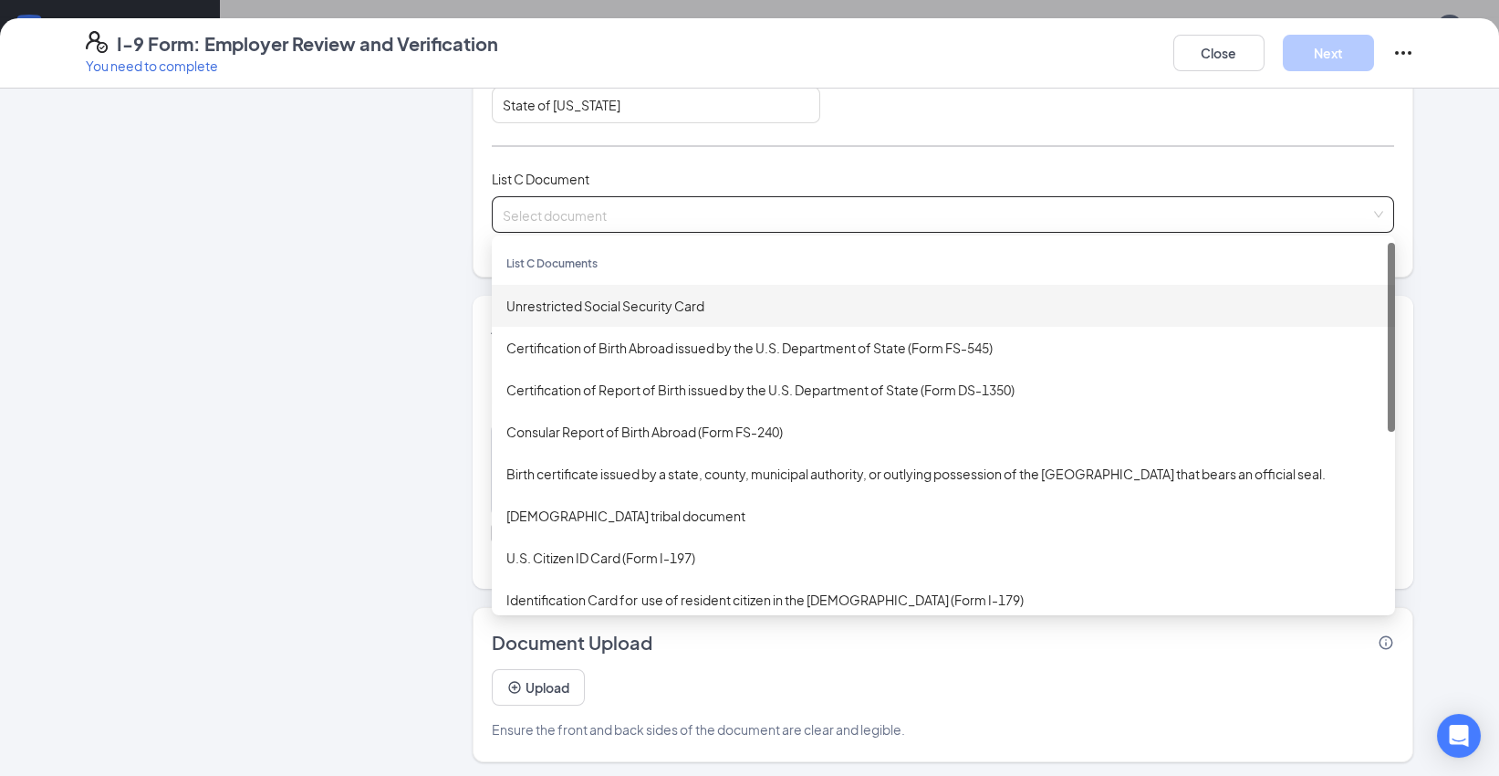
click at [682, 311] on div "Unrestricted Social Security Card" at bounding box center [943, 306] width 874 height 20
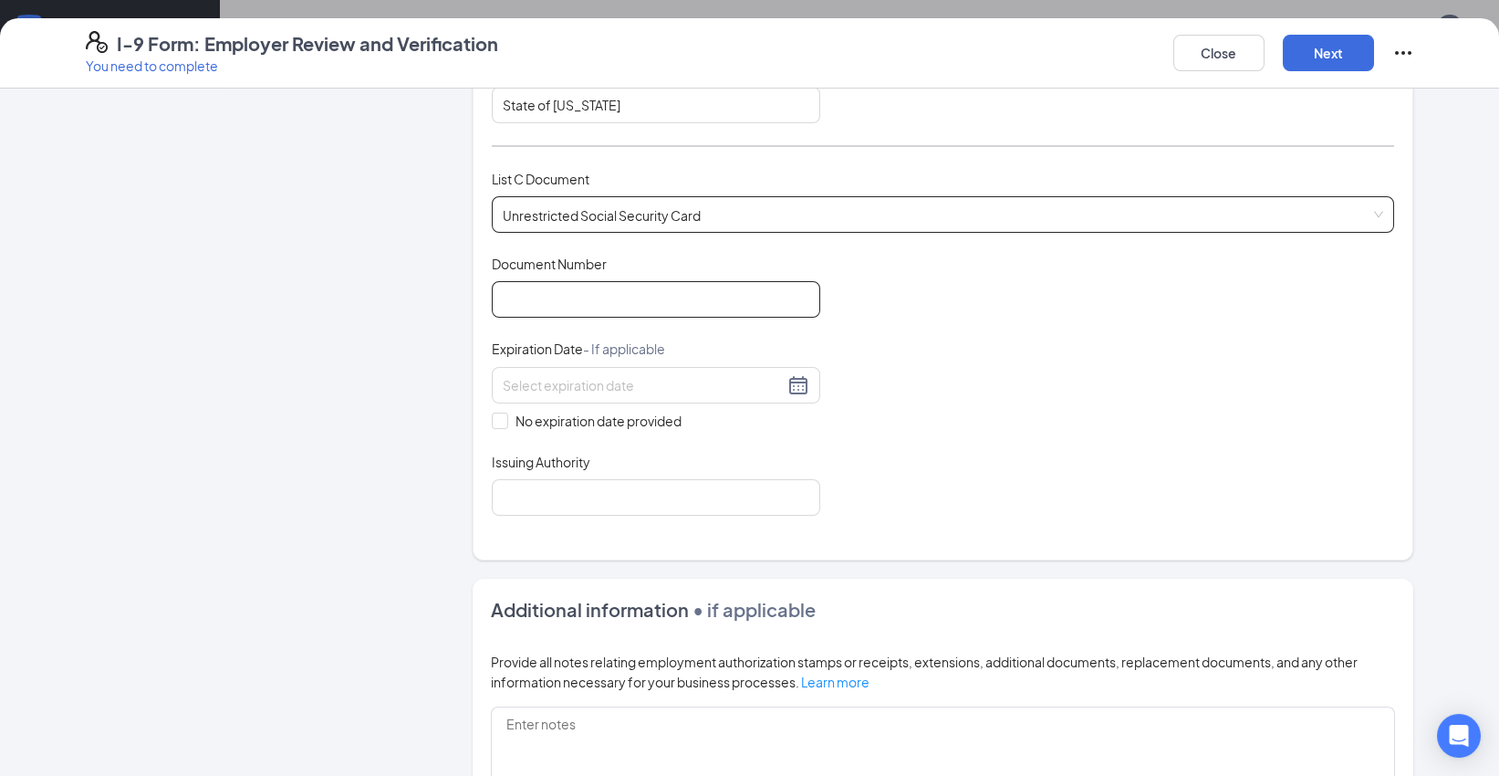
click at [685, 303] on input "Document Number" at bounding box center [656, 299] width 328 height 36
click at [701, 301] on input "Document Number" at bounding box center [656, 299] width 328 height 36
type input "472917283"
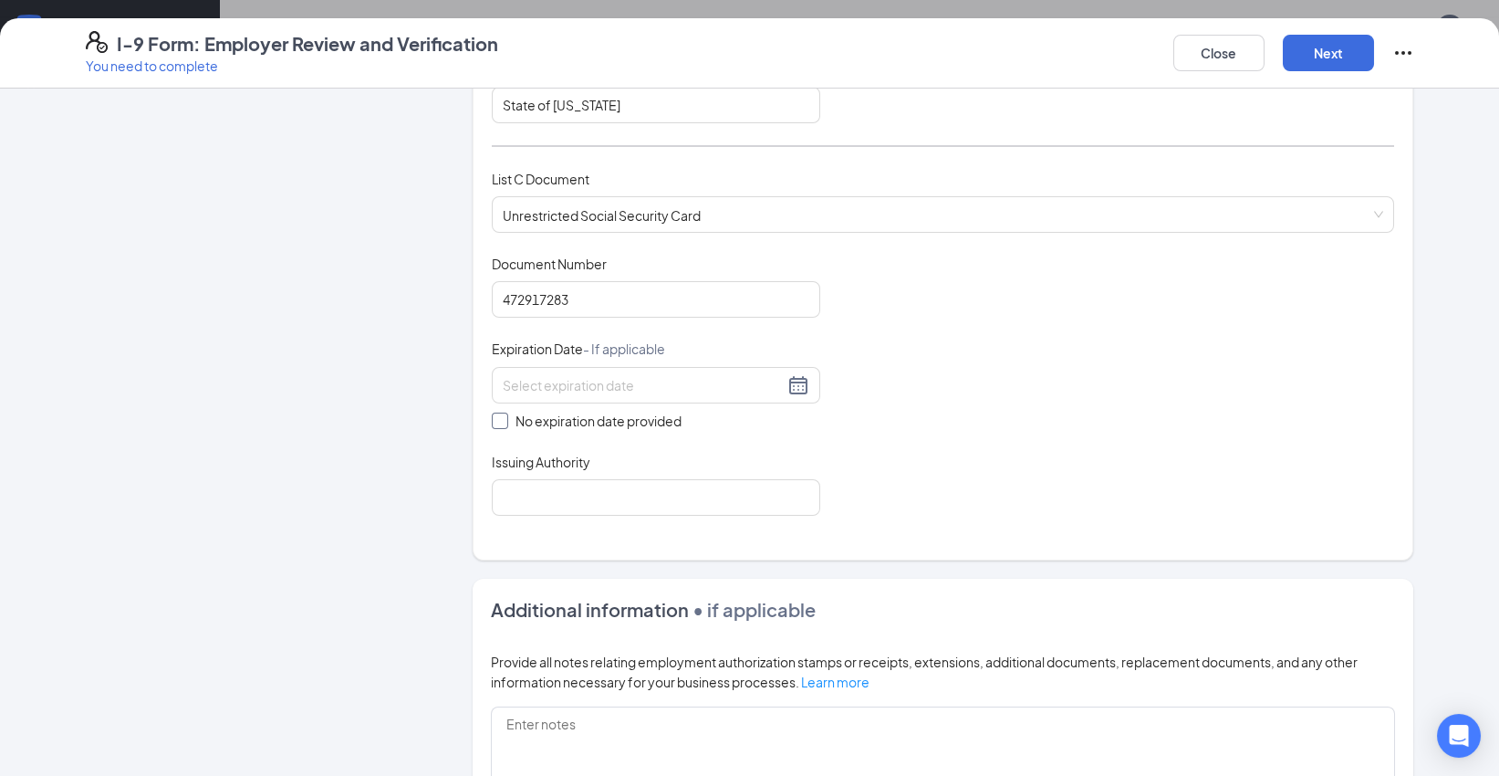
click at [495, 415] on input "No expiration date provided" at bounding box center [498, 418] width 13 height 13
checkbox input "true"
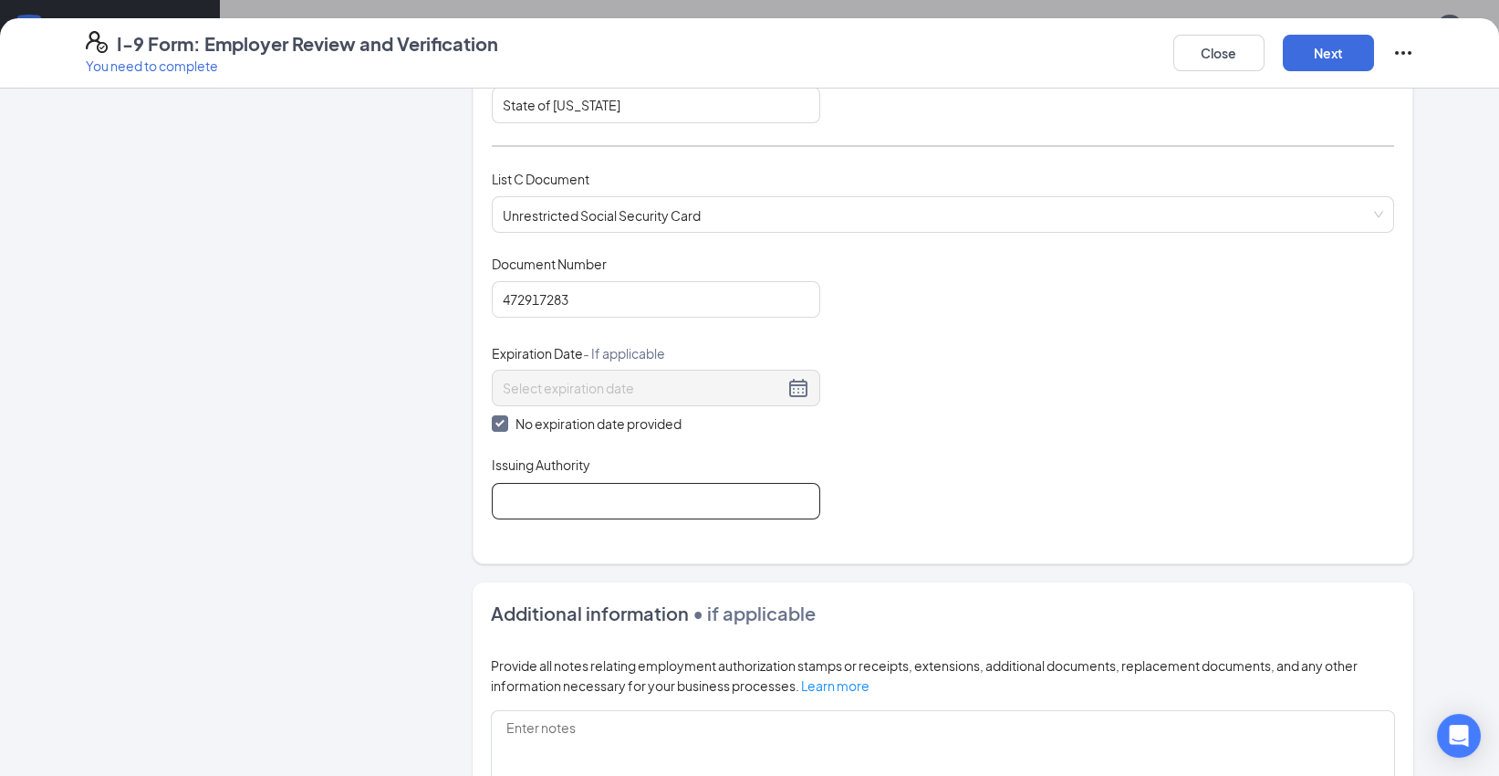
click at [610, 499] on input "Issuing Authority" at bounding box center [656, 501] width 328 height 36
type input "Social Security Administration"
click at [1329, 53] on button "Next" at bounding box center [1328, 53] width 91 height 36
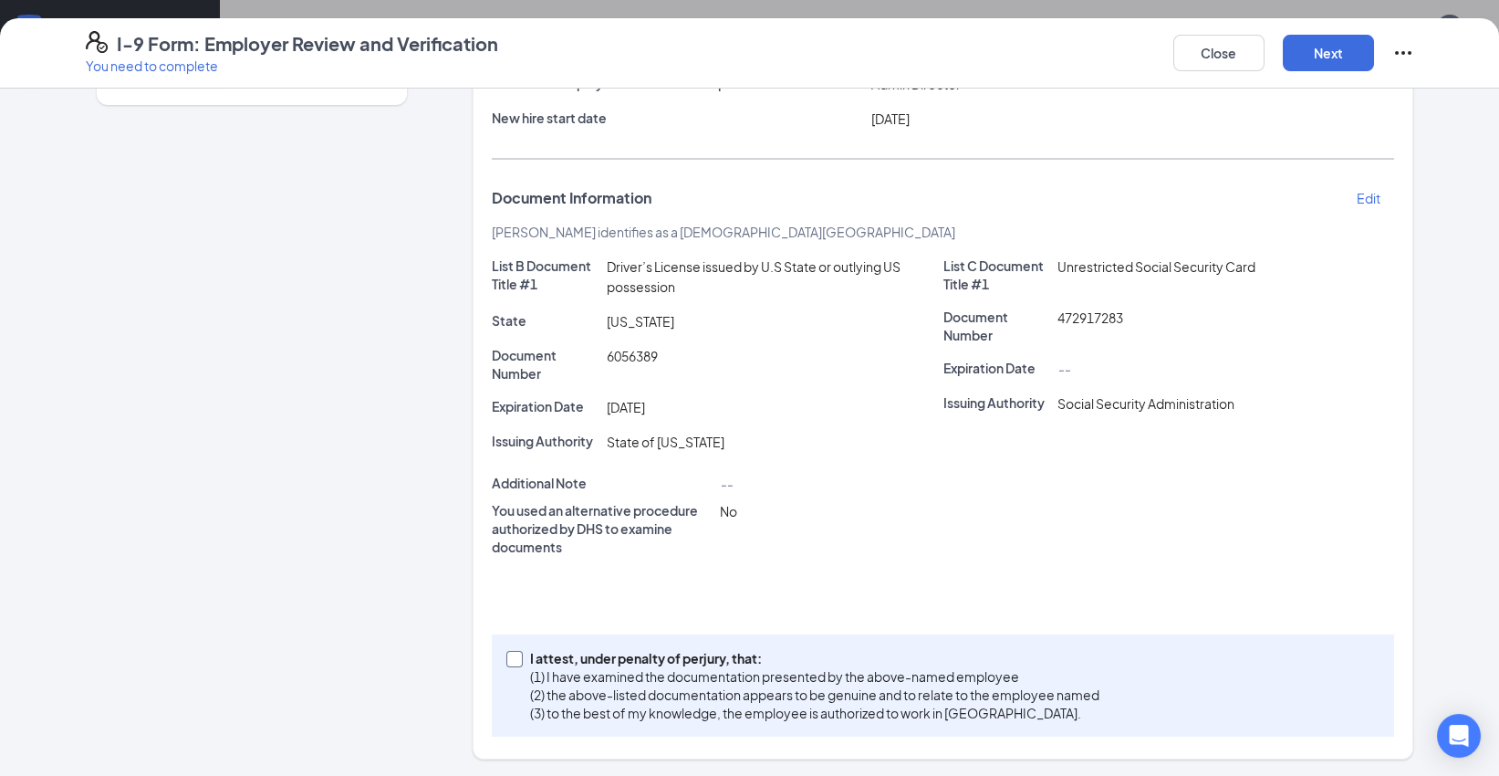
click at [506, 662] on span at bounding box center [514, 659] width 16 height 16
click at [506, 662] on input "I attest, under penalty of [PERSON_NAME], that: (1) I have examined the documen…" at bounding box center [512, 657] width 13 height 13
checkbox input "true"
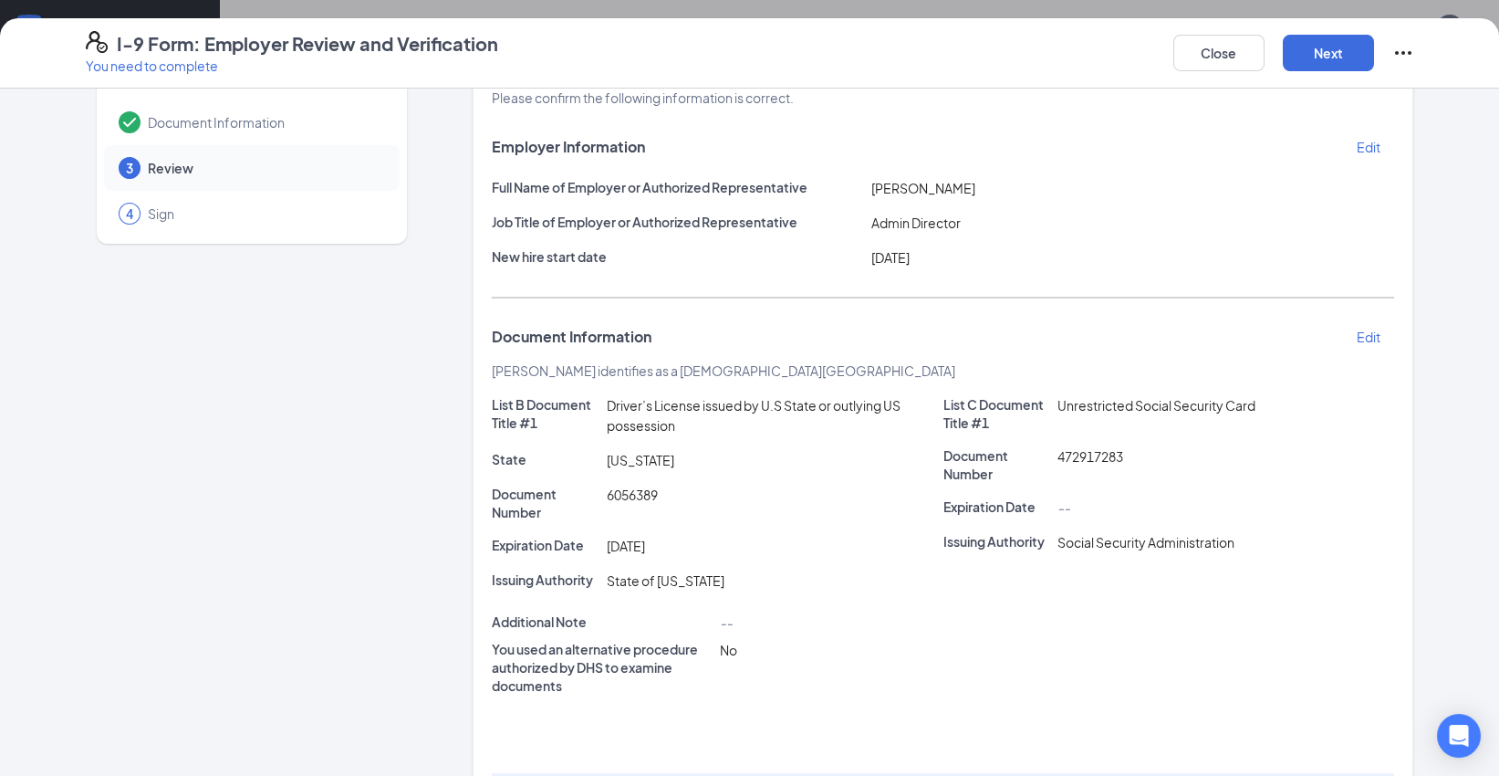
scroll to position [0, 0]
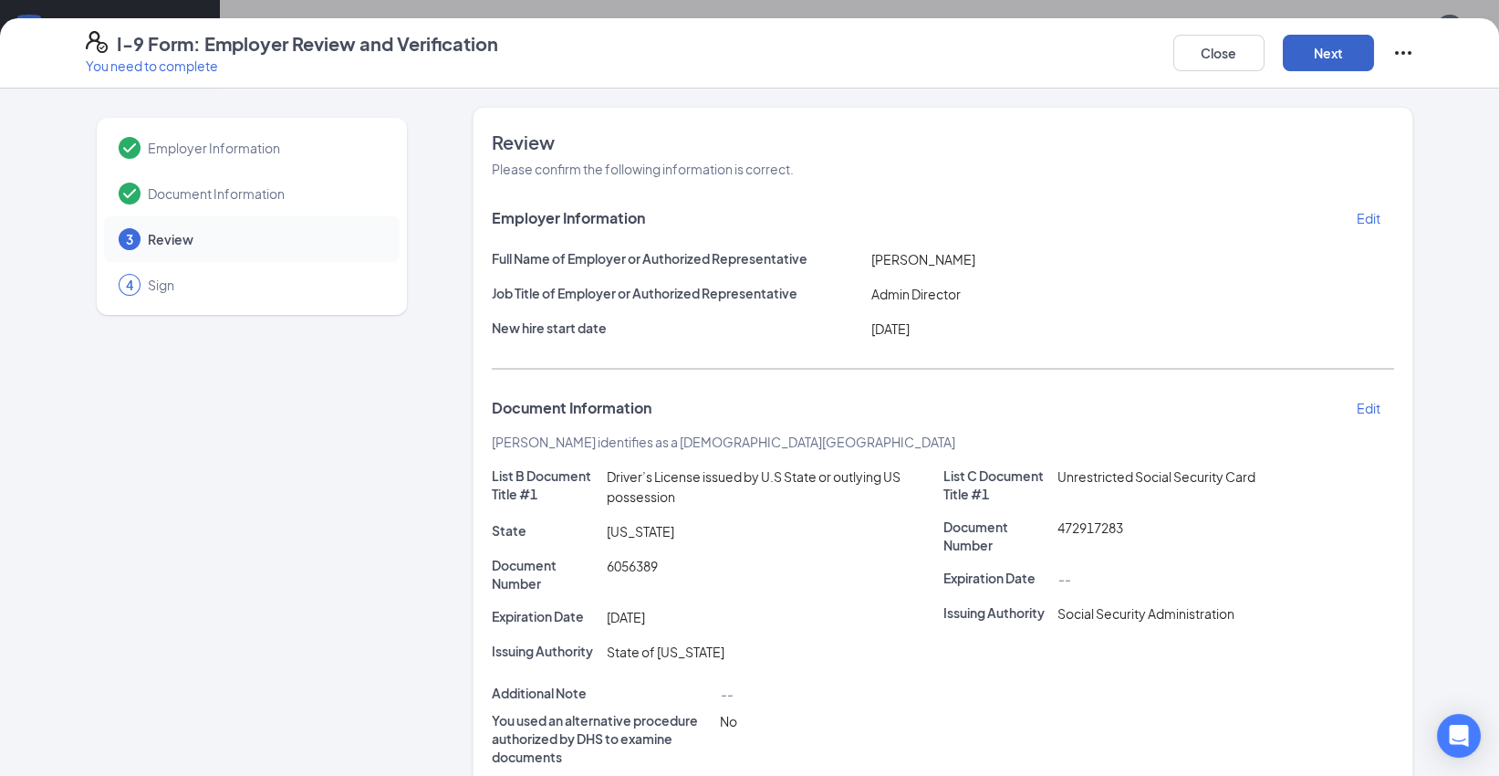
click at [1350, 43] on button "Next" at bounding box center [1328, 53] width 91 height 36
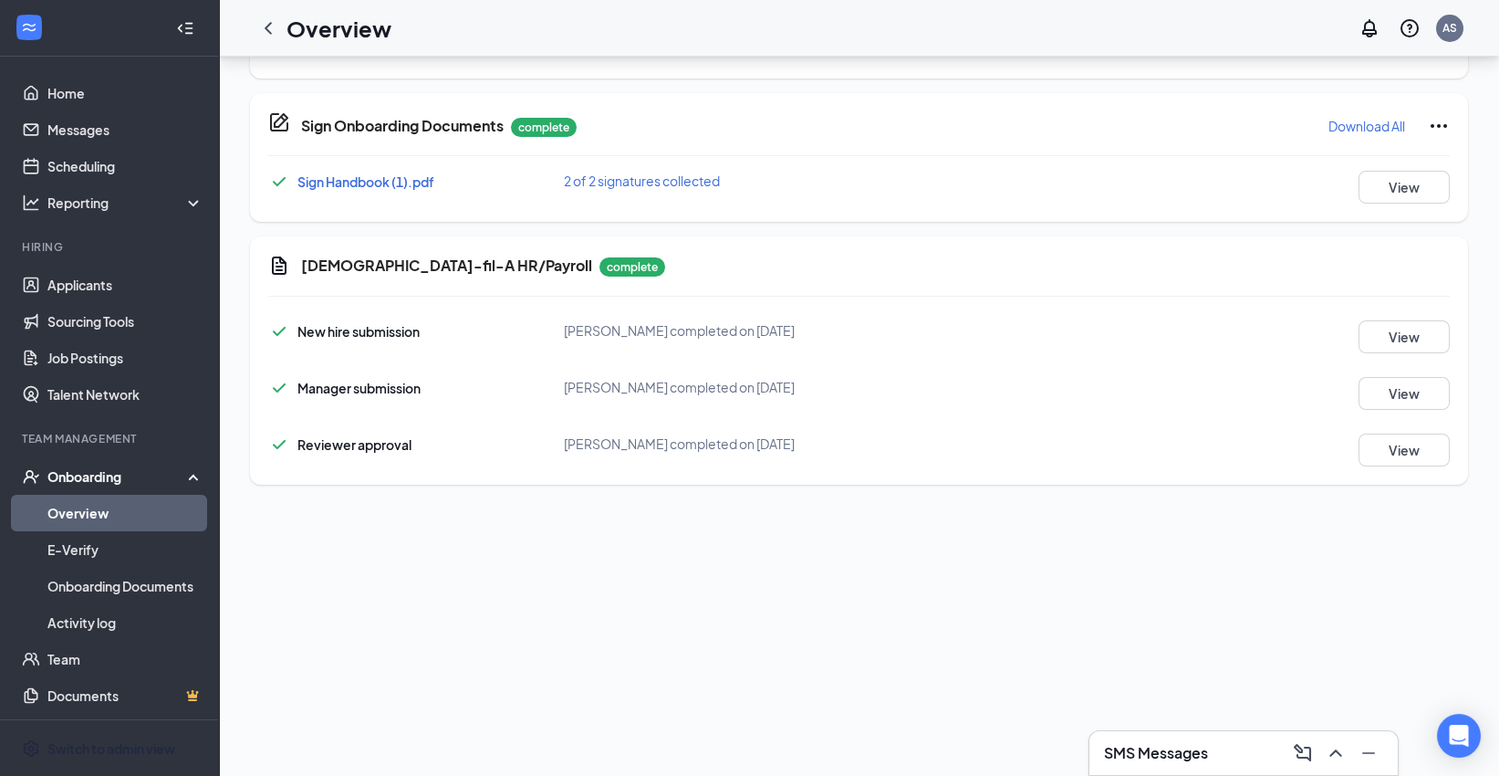
scroll to position [405, 0]
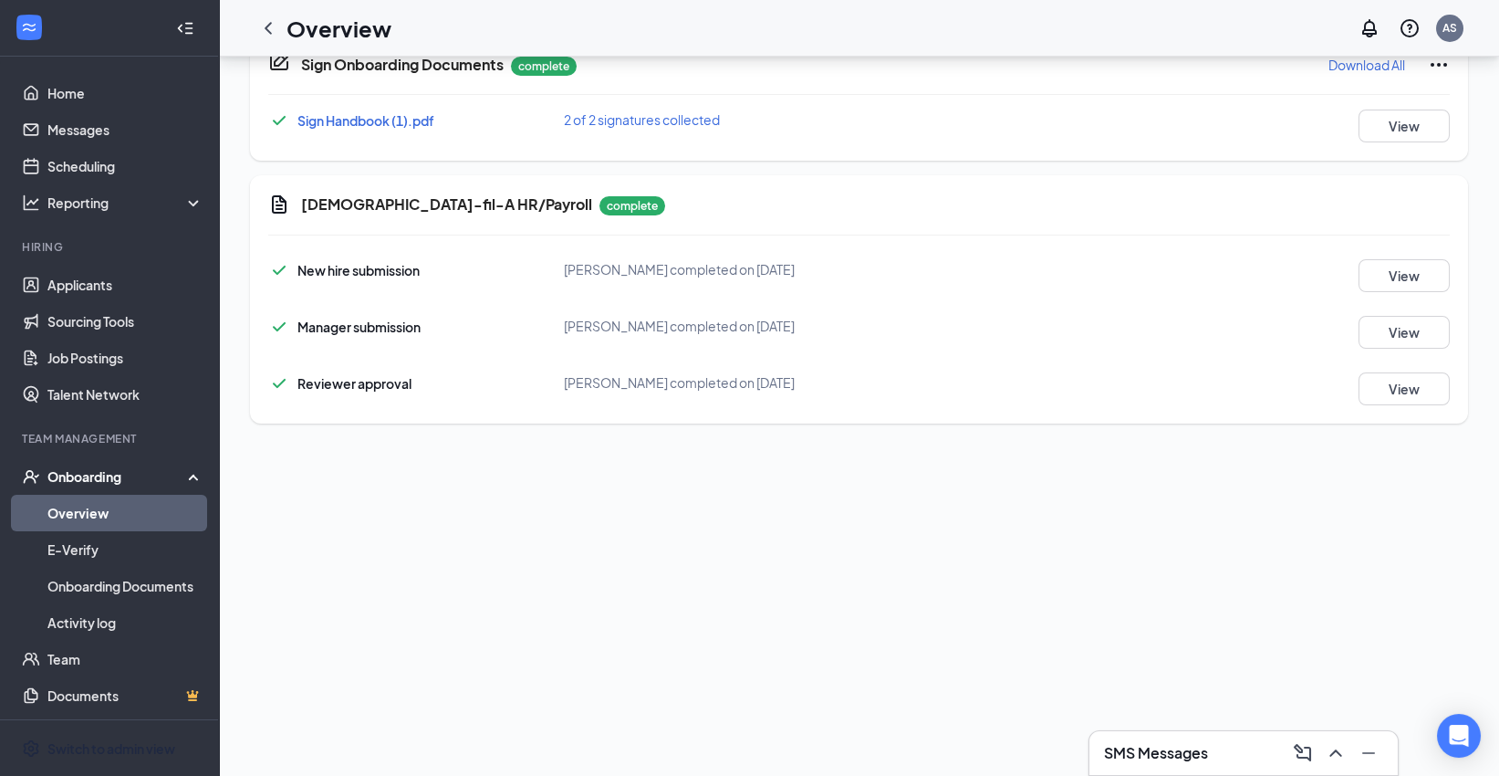
click at [273, 29] on icon "ChevronLeft" at bounding box center [268, 28] width 22 height 22
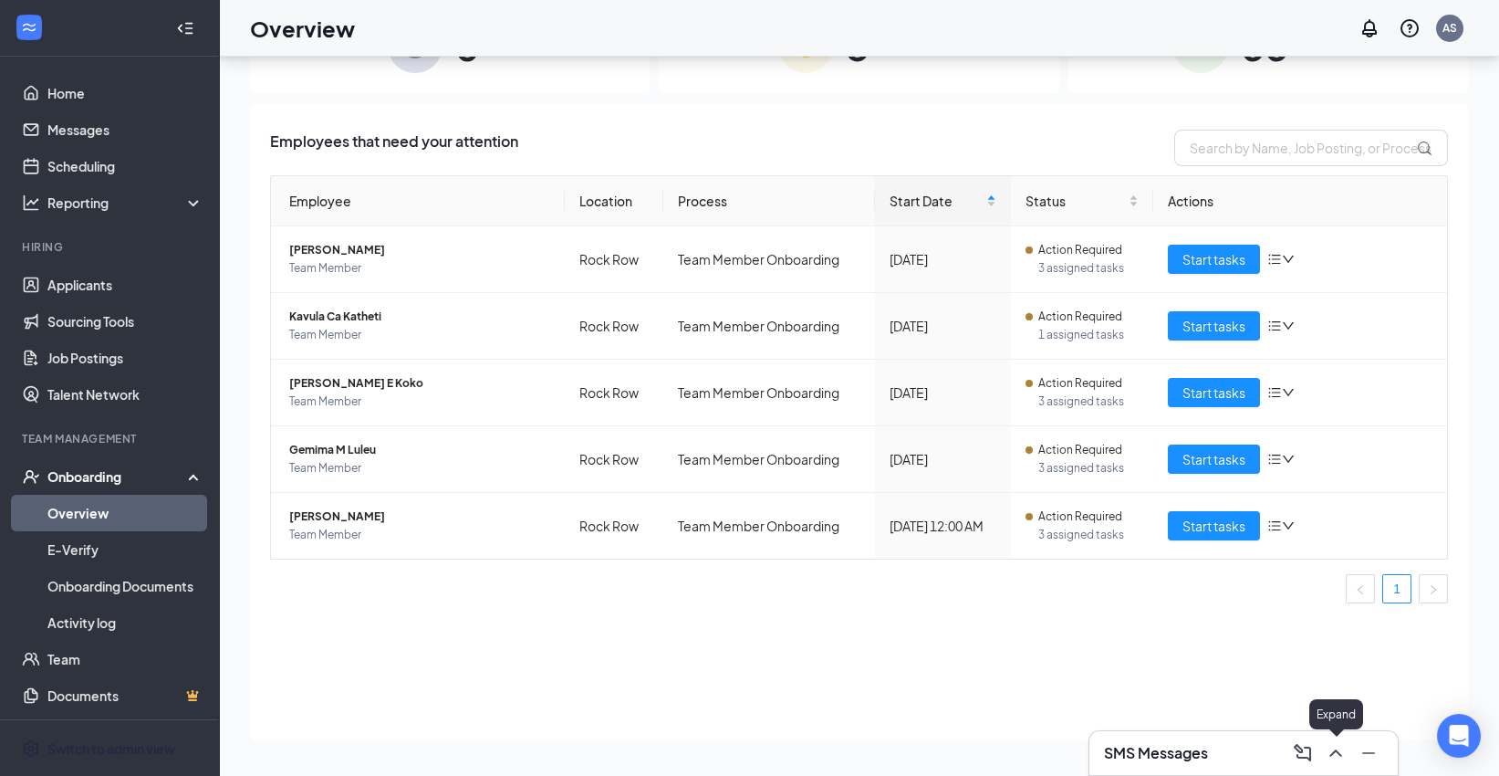
click at [1339, 762] on icon "ChevronUp" at bounding box center [1336, 753] width 22 height 22
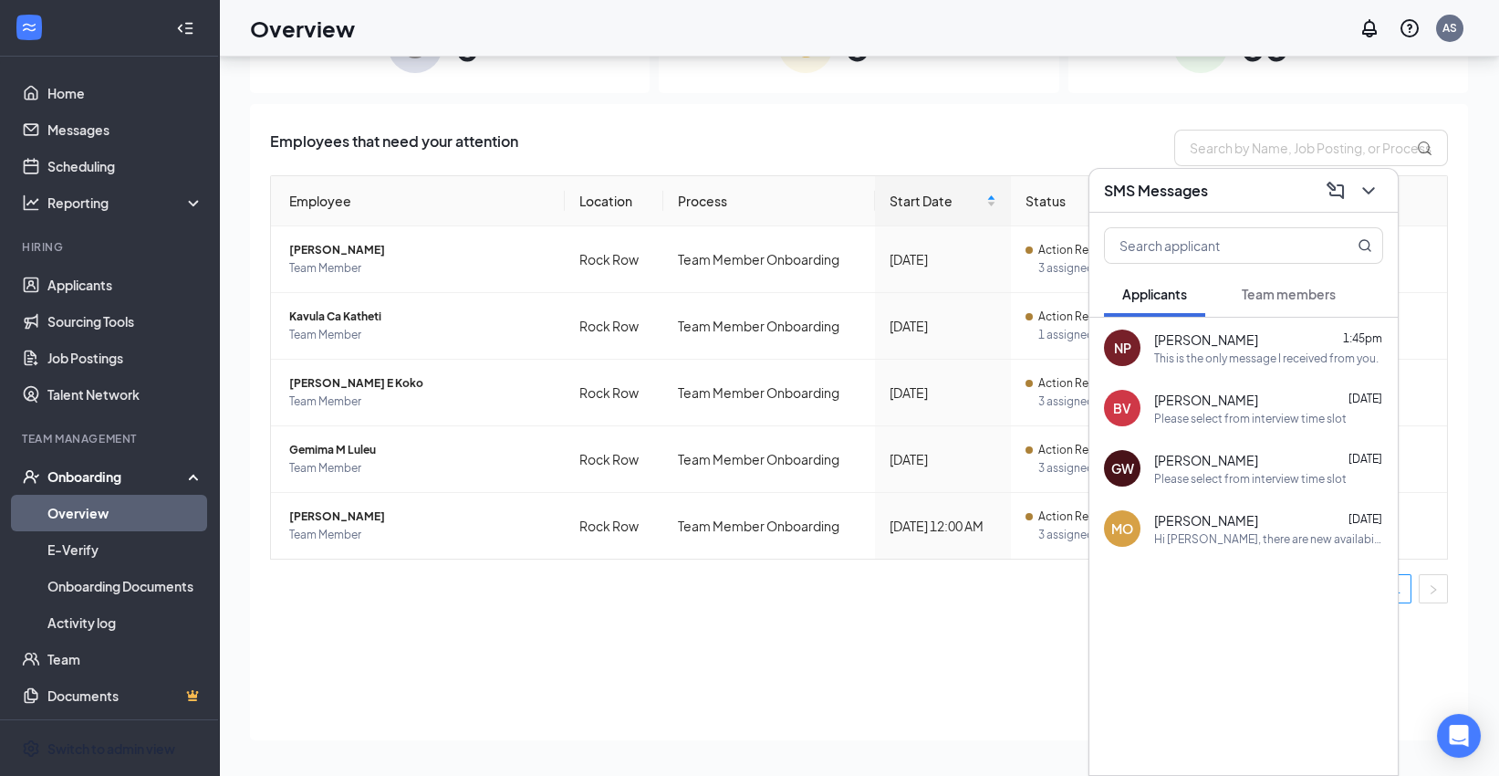
click at [1305, 298] on span "Team members" at bounding box center [1289, 294] width 94 height 16
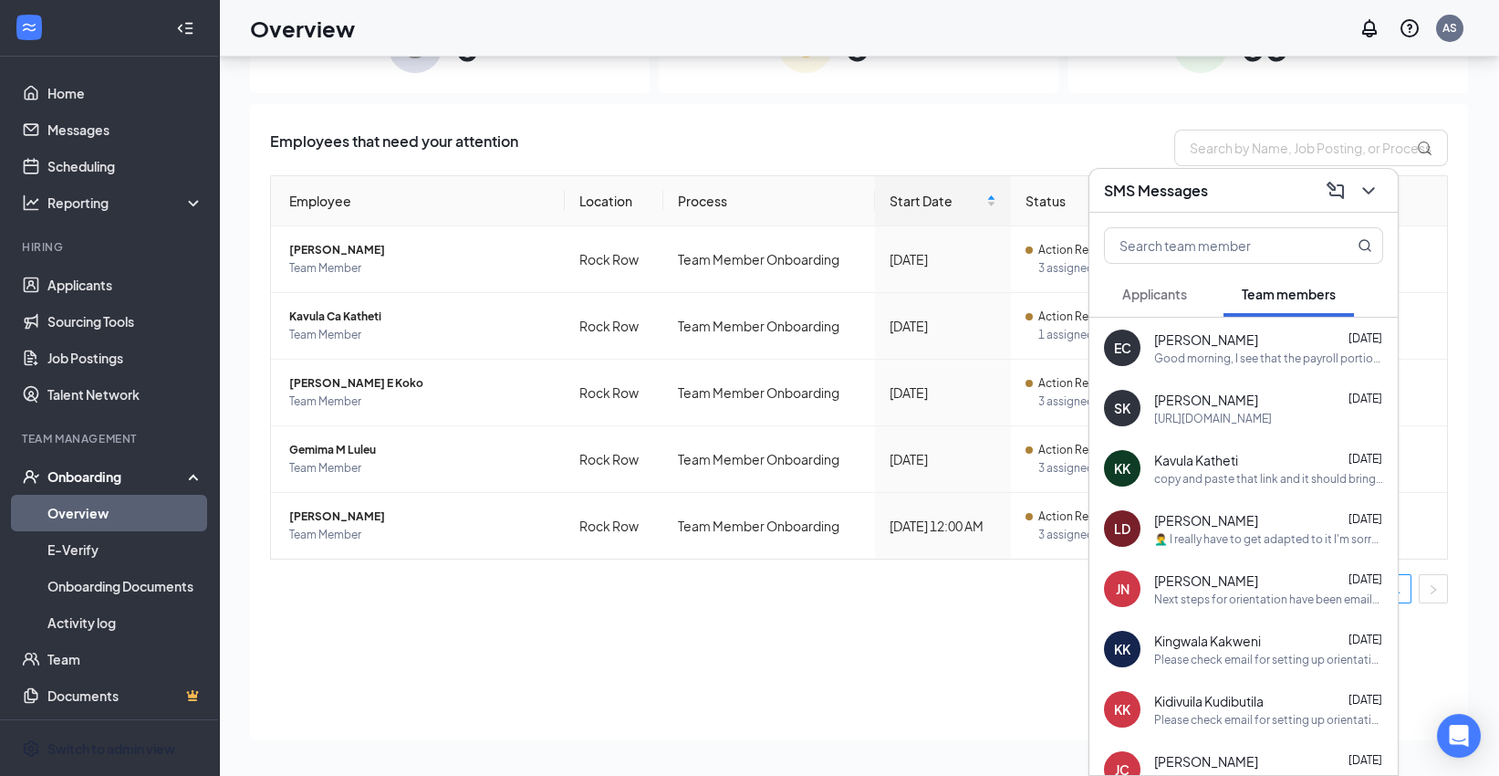
click at [1243, 464] on div "Kavula Katheti [DATE]" at bounding box center [1268, 460] width 229 height 18
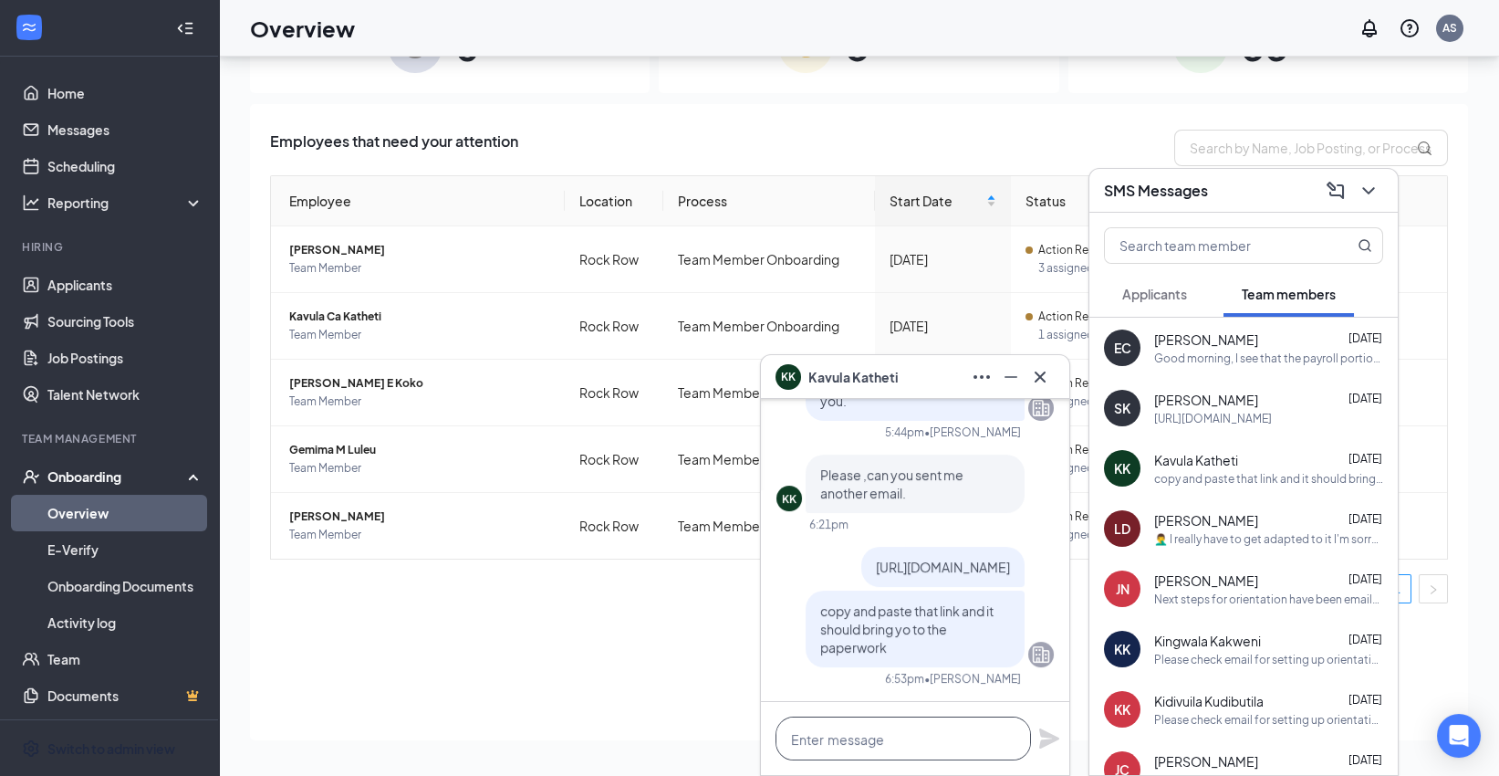
click at [953, 744] on textarea at bounding box center [903, 738] width 255 height 44
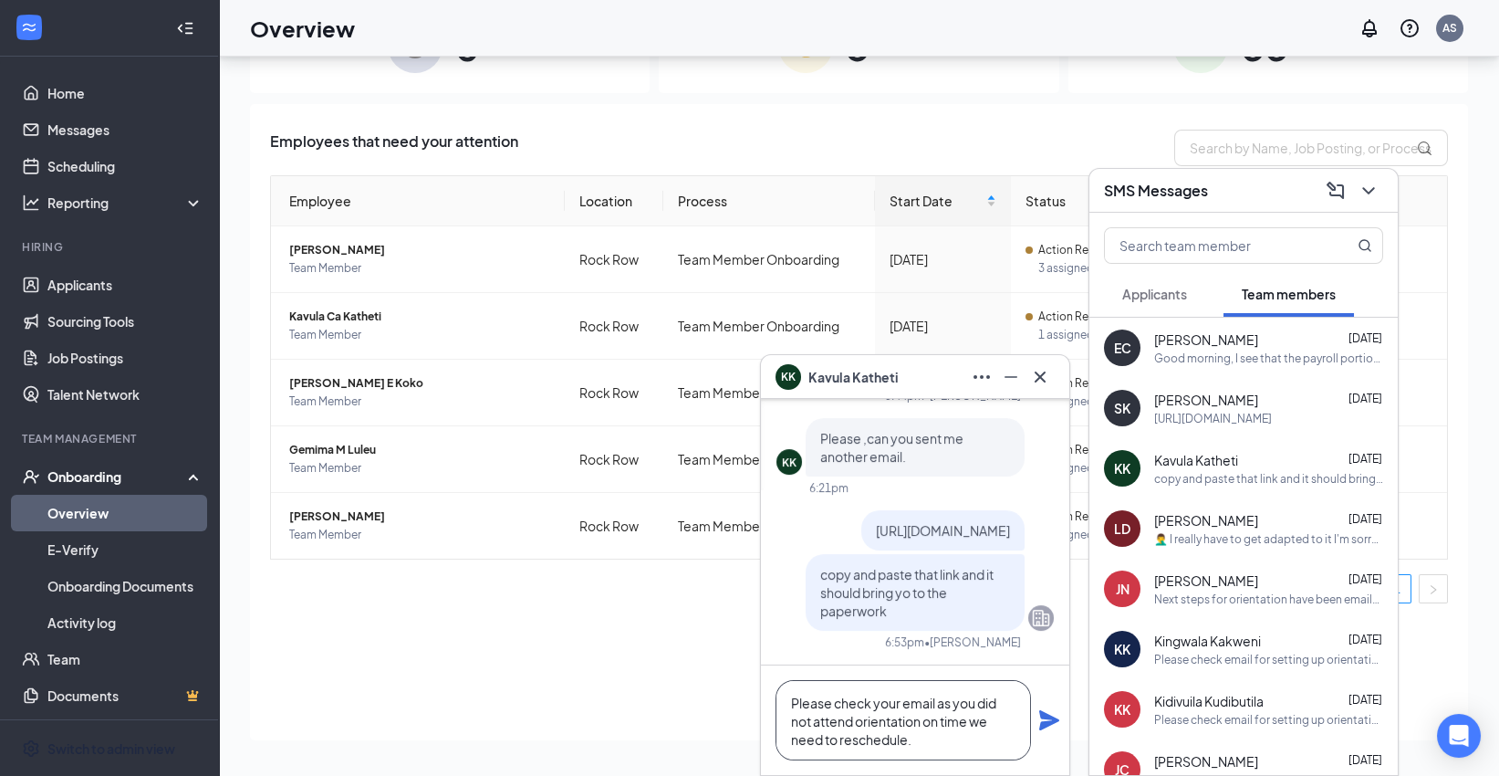
type textarea "Please check your email as you did not attend orientation on time we need to re…"
click at [1042, 724] on icon "Plane" at bounding box center [1049, 720] width 20 height 20
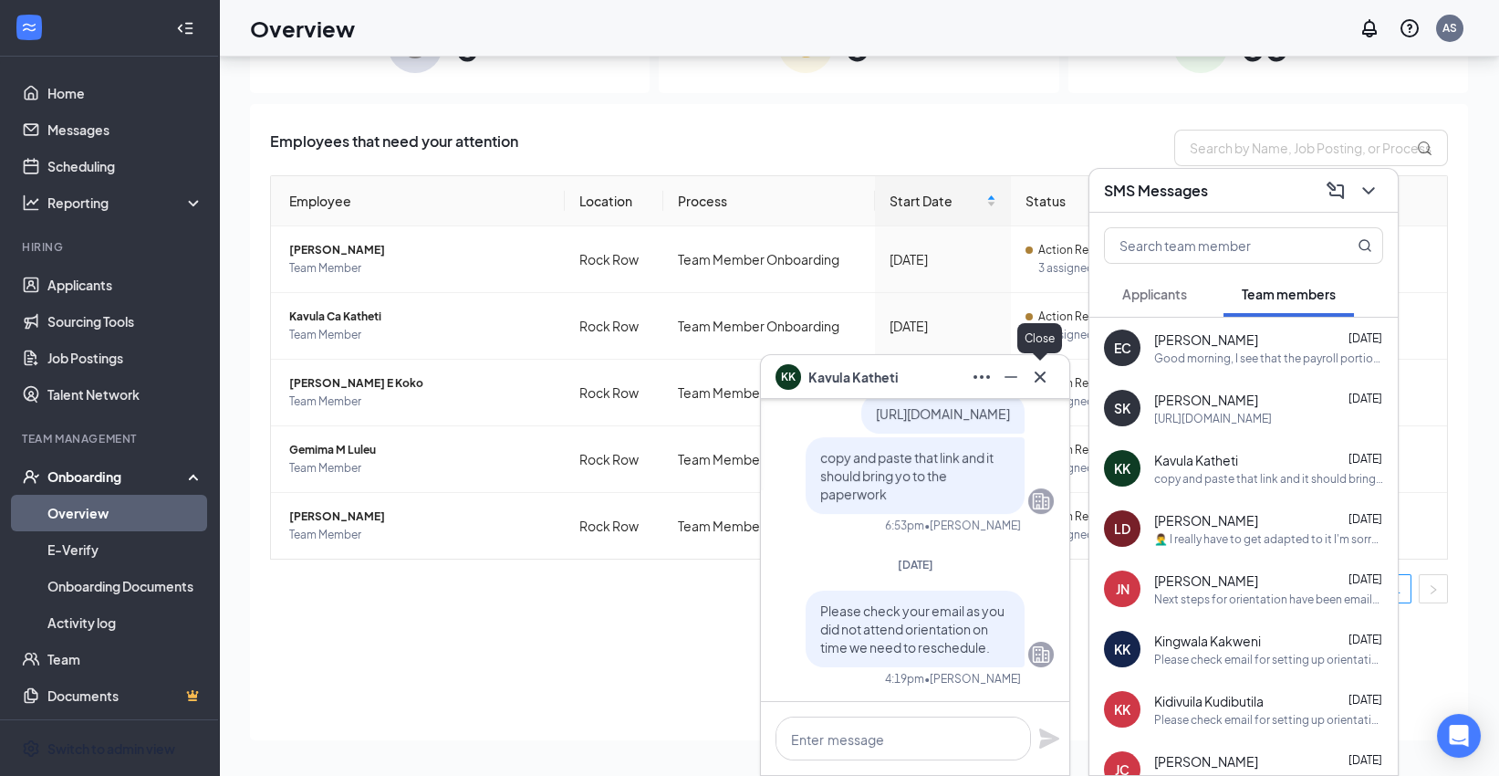
click at [1043, 377] on icon "Cross" at bounding box center [1040, 377] width 22 height 22
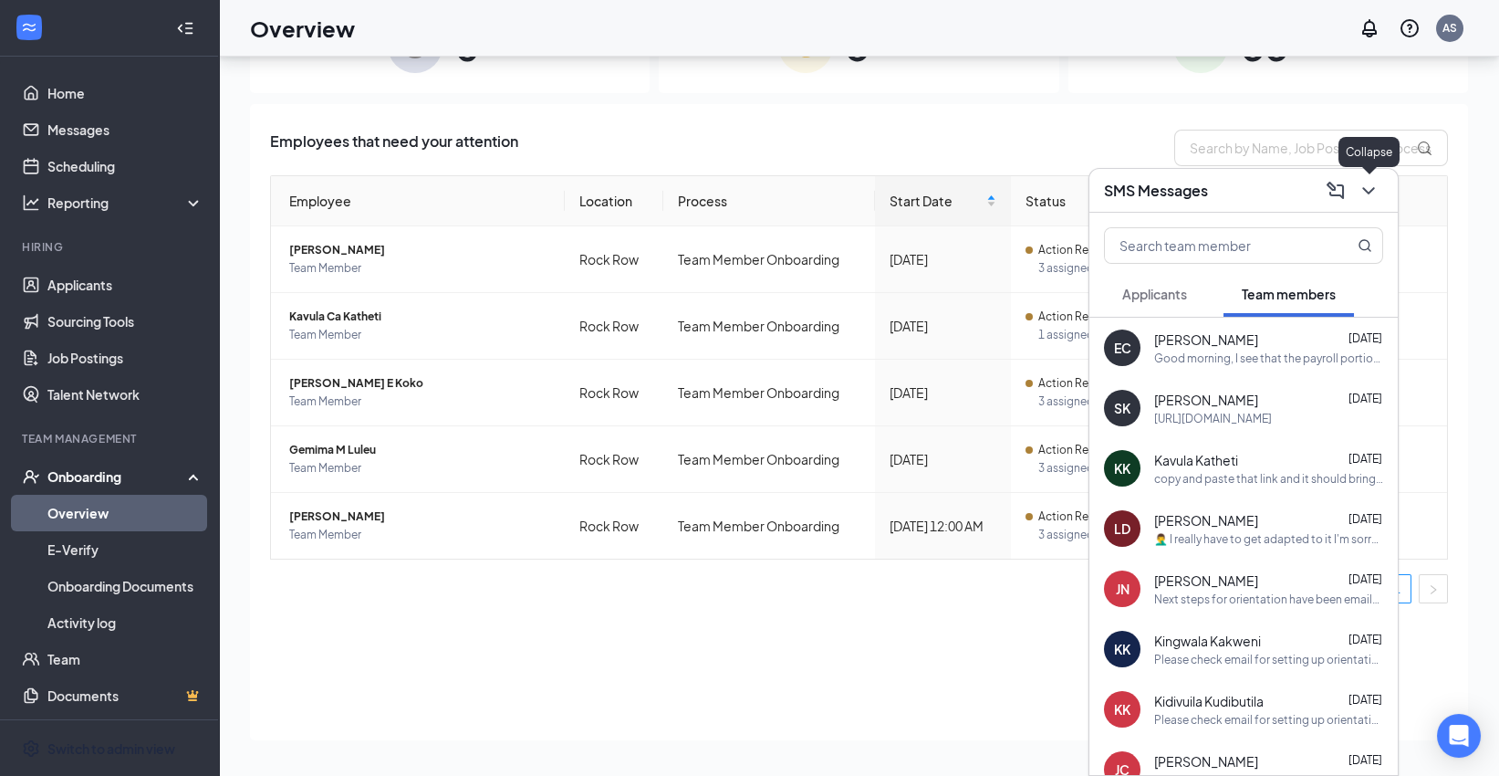
click at [1370, 194] on icon "ChevronDown" at bounding box center [1369, 191] width 22 height 22
